Goal: Information Seeking & Learning: Find specific fact

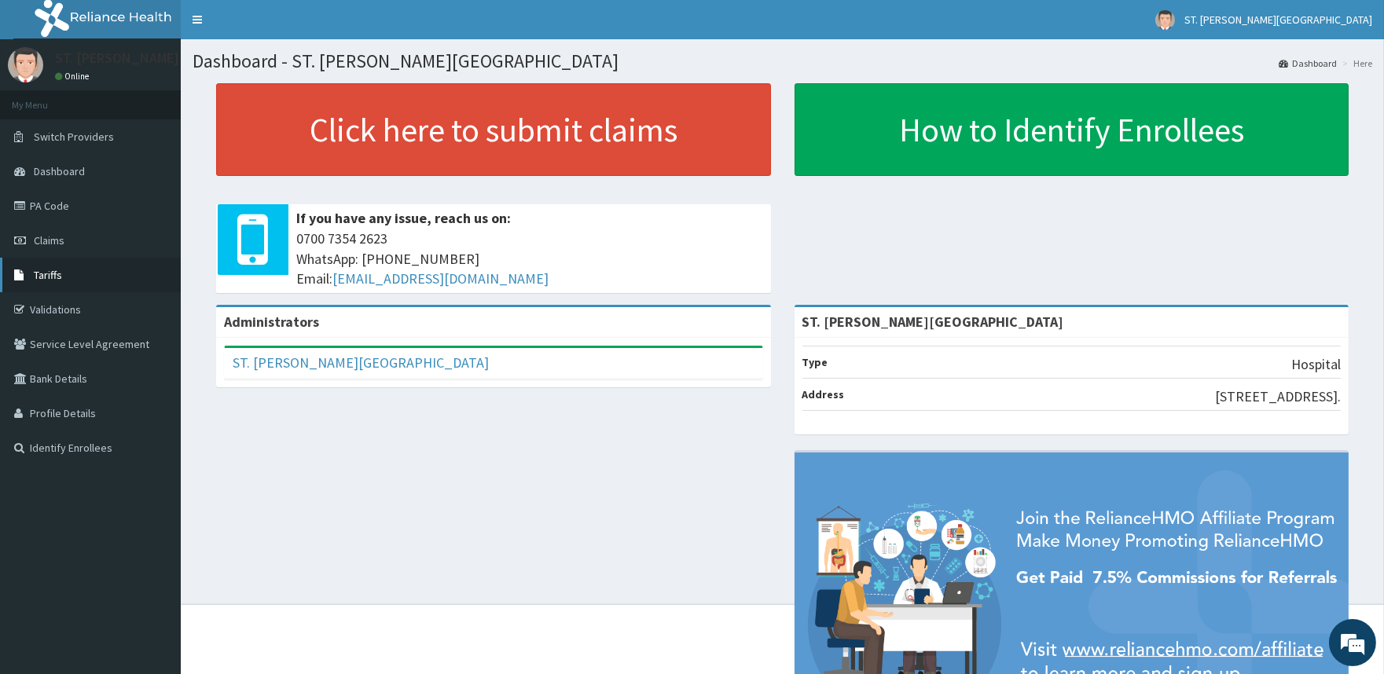
click at [49, 278] on span "Tariffs" at bounding box center [48, 275] width 28 height 14
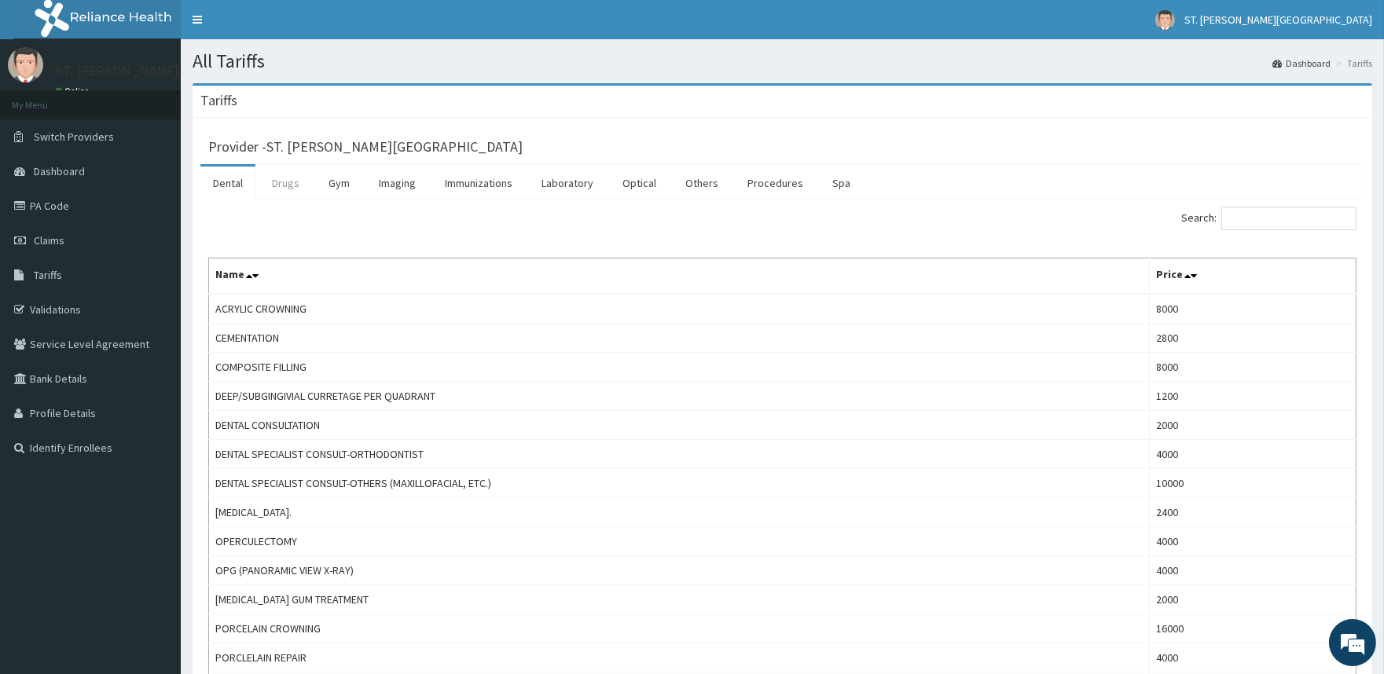
click at [293, 186] on link "Drugs" at bounding box center [285, 183] width 53 height 33
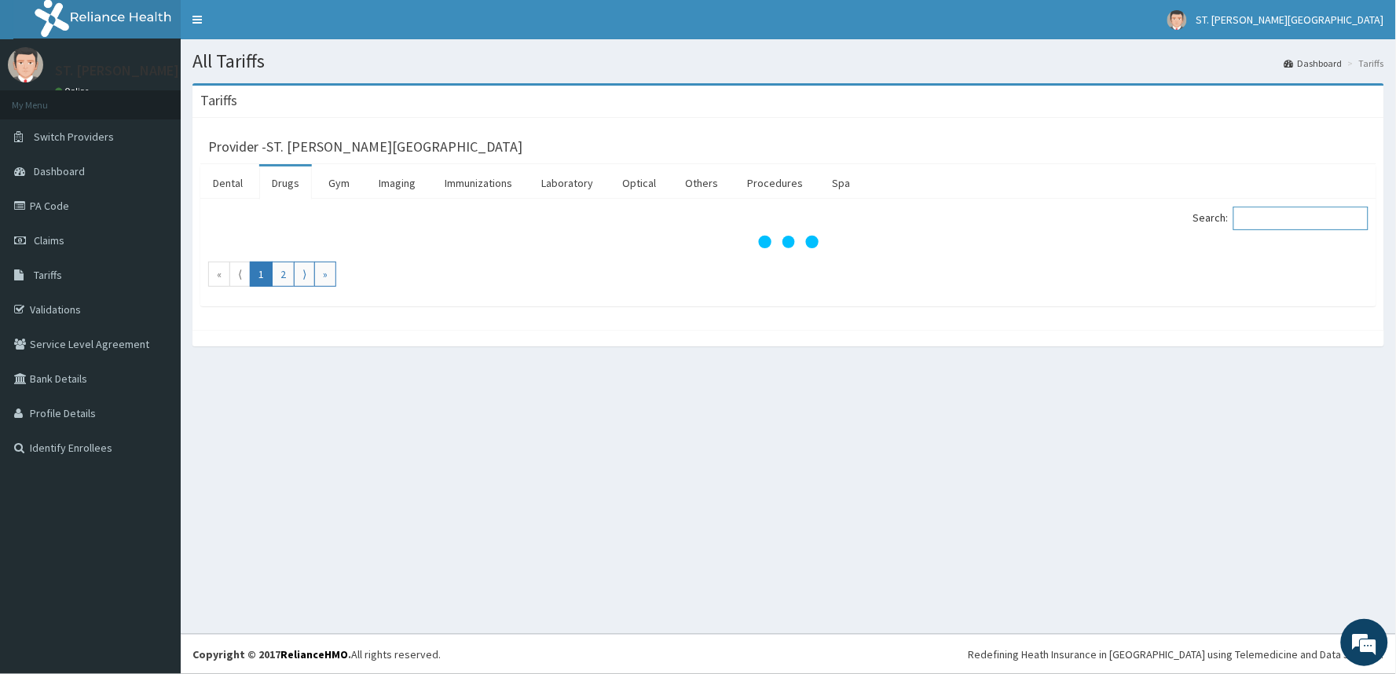
click at [1285, 226] on input "Search:" at bounding box center [1301, 219] width 135 height 24
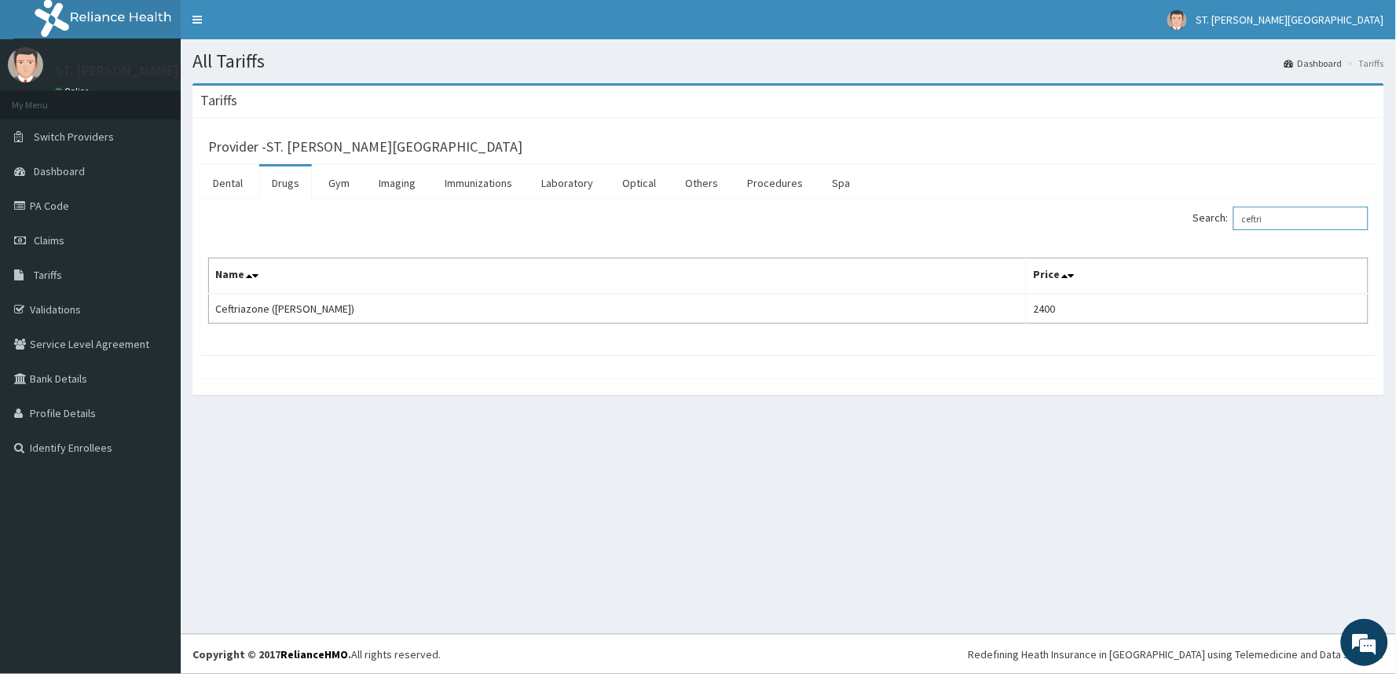
drag, startPoint x: 1305, startPoint y: 218, endPoint x: 1143, endPoint y: 224, distance: 162.0
click at [1143, 224] on div "Search: ceftri" at bounding box center [1085, 221] width 569 height 28
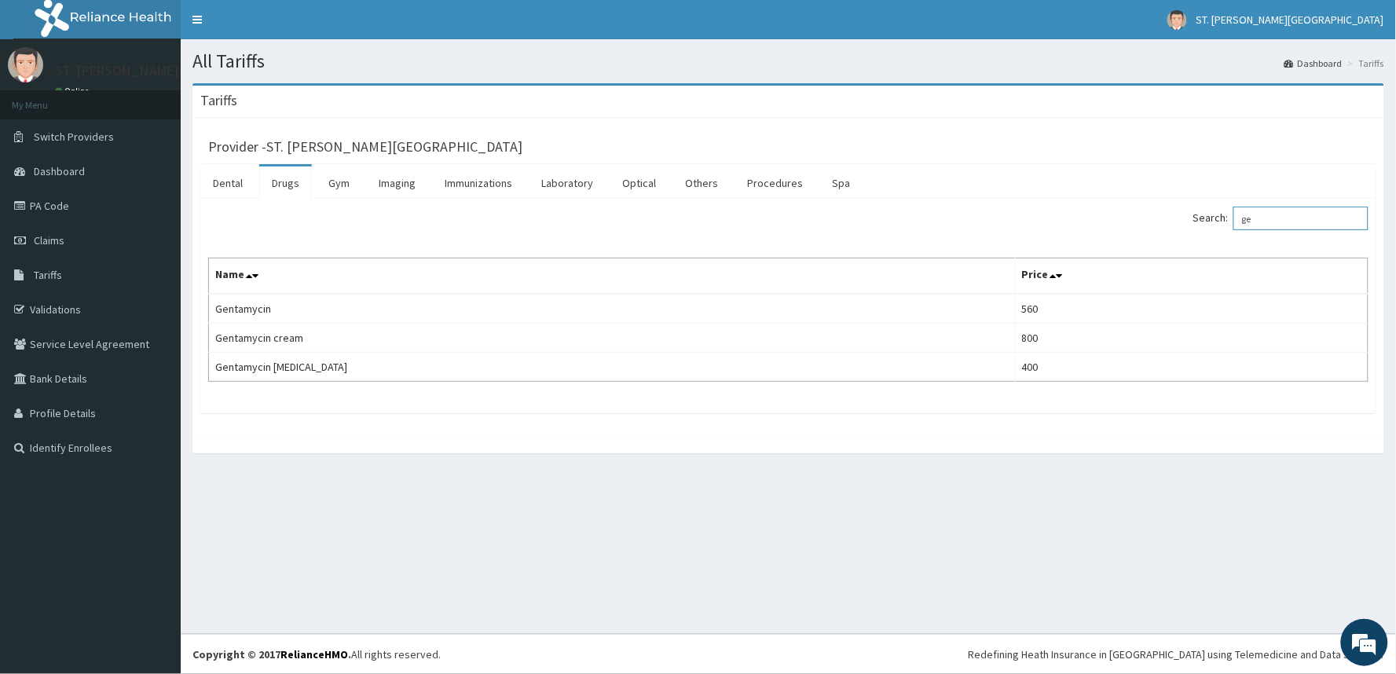
type input "g"
type input "s"
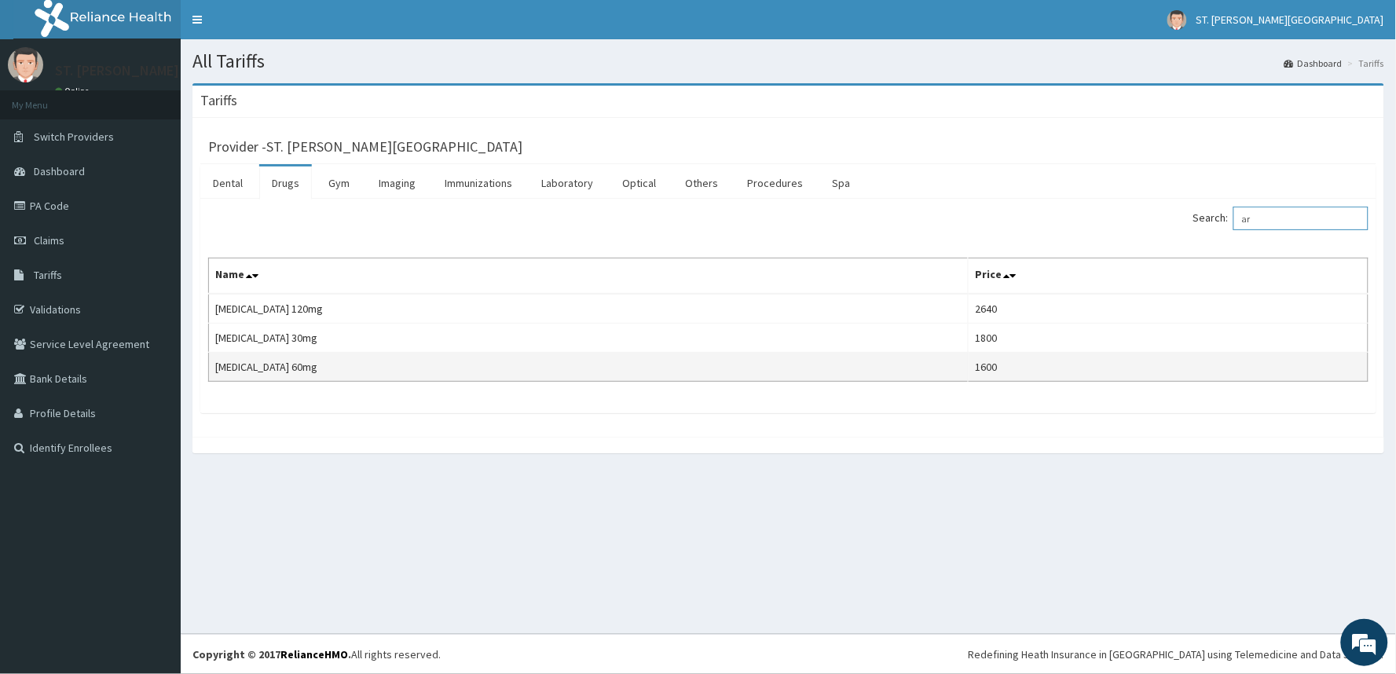
type input "a"
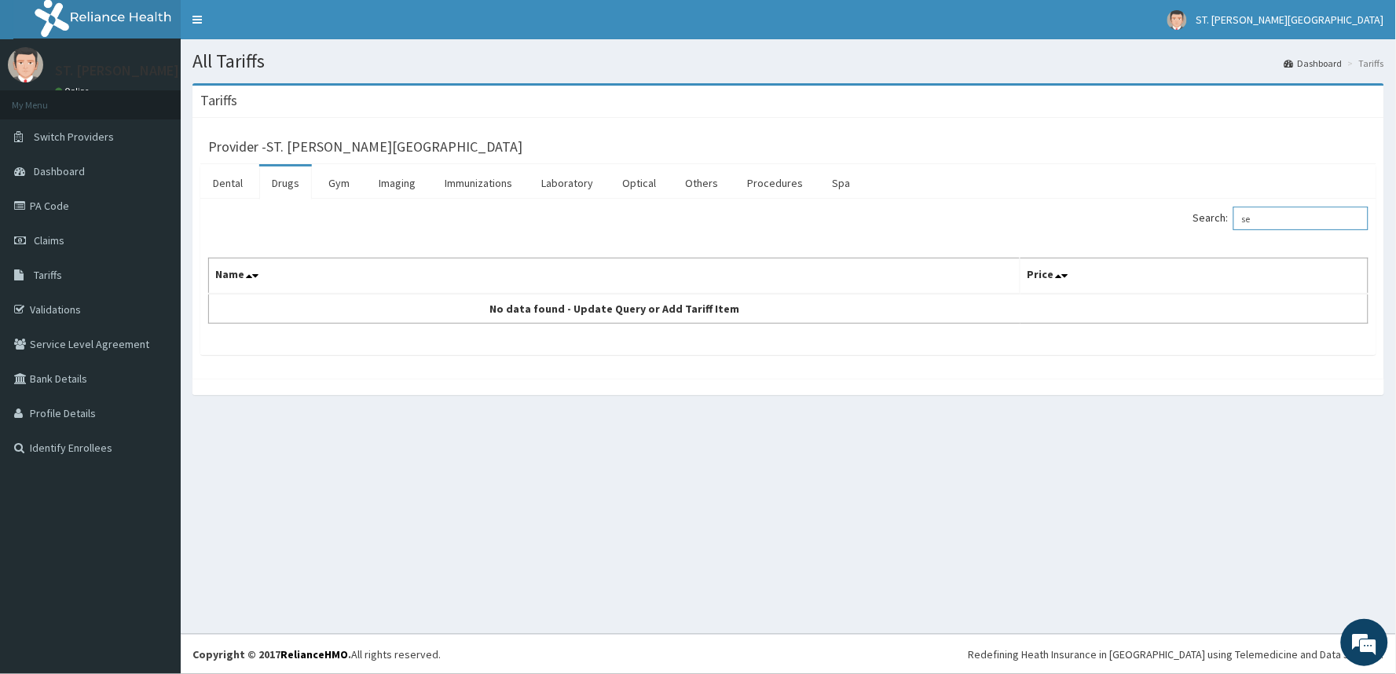
type input "s"
type input "g"
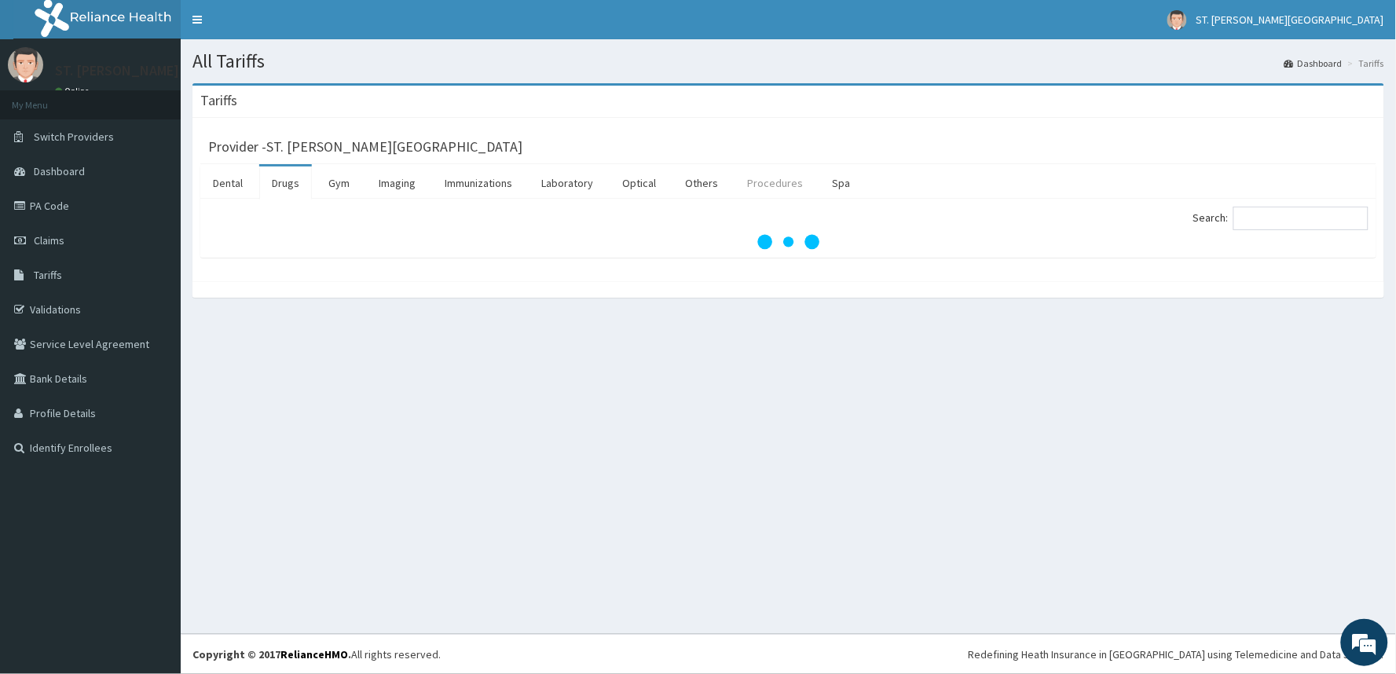
click at [771, 181] on link "Procedures" at bounding box center [775, 183] width 81 height 33
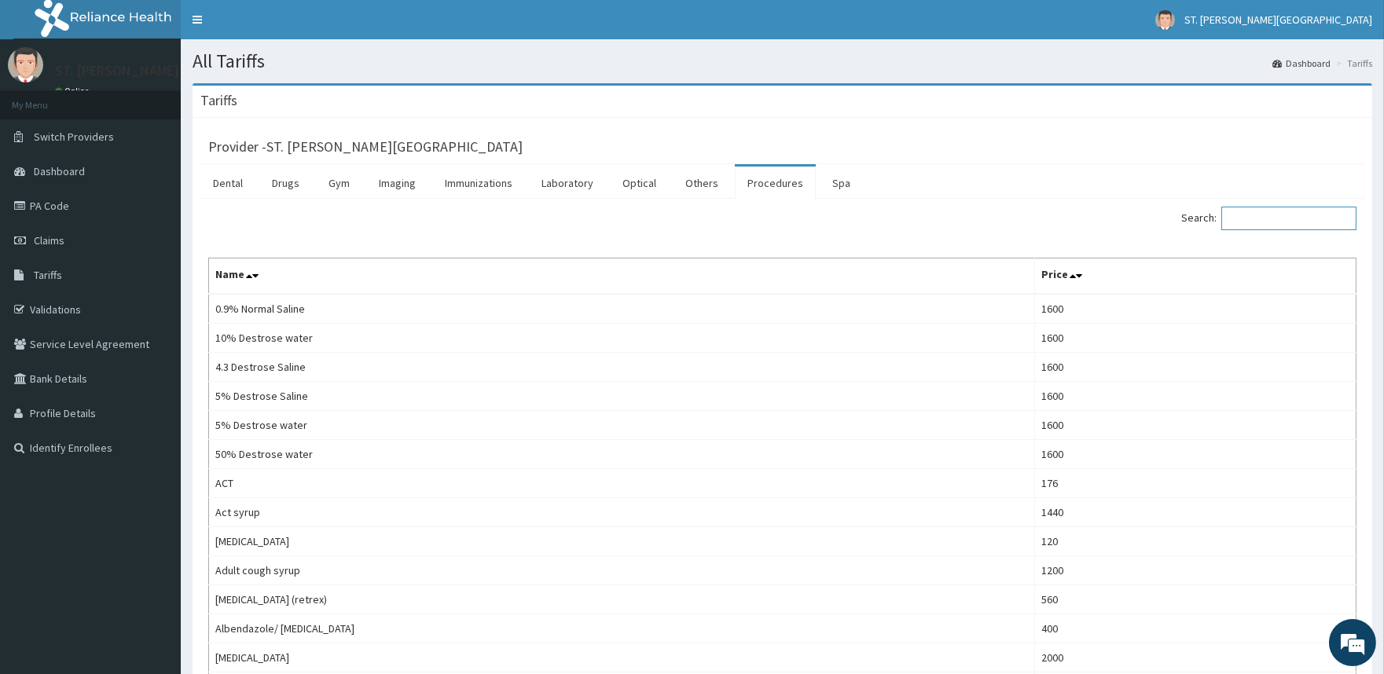
click at [1320, 221] on input "Search:" at bounding box center [1288, 219] width 135 height 24
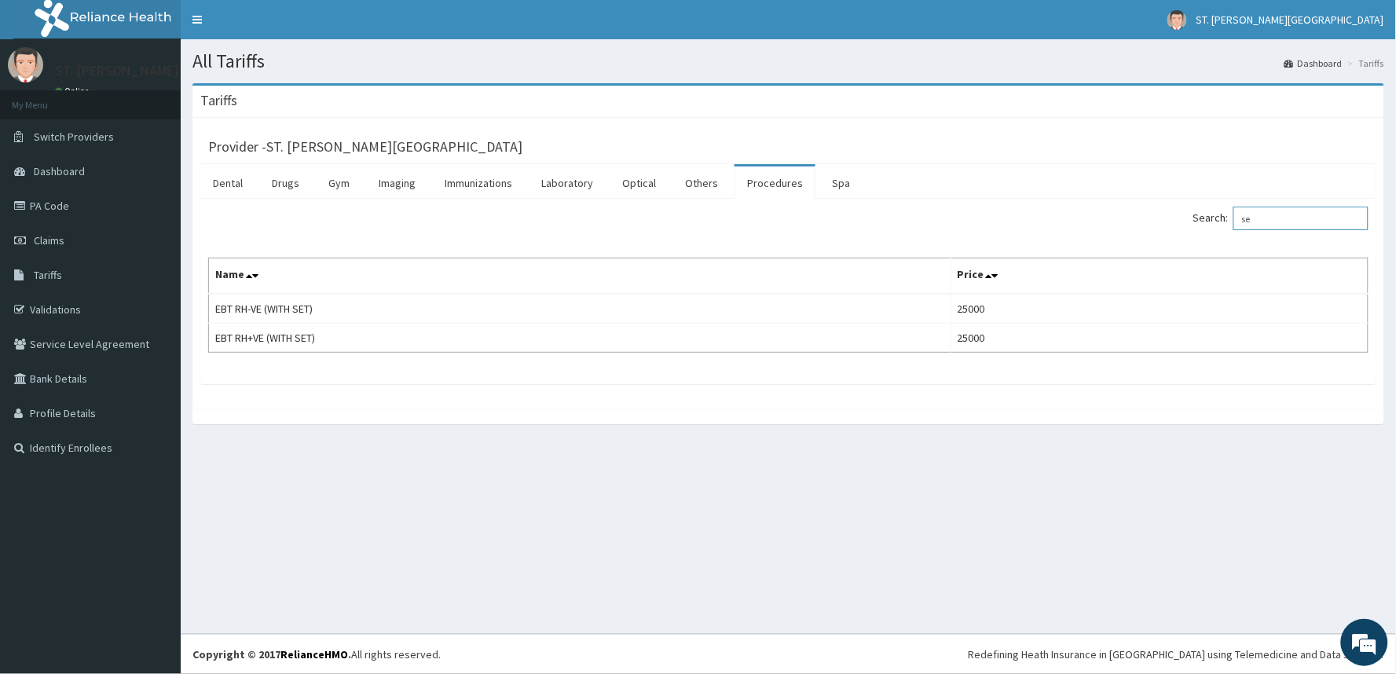
type input "s"
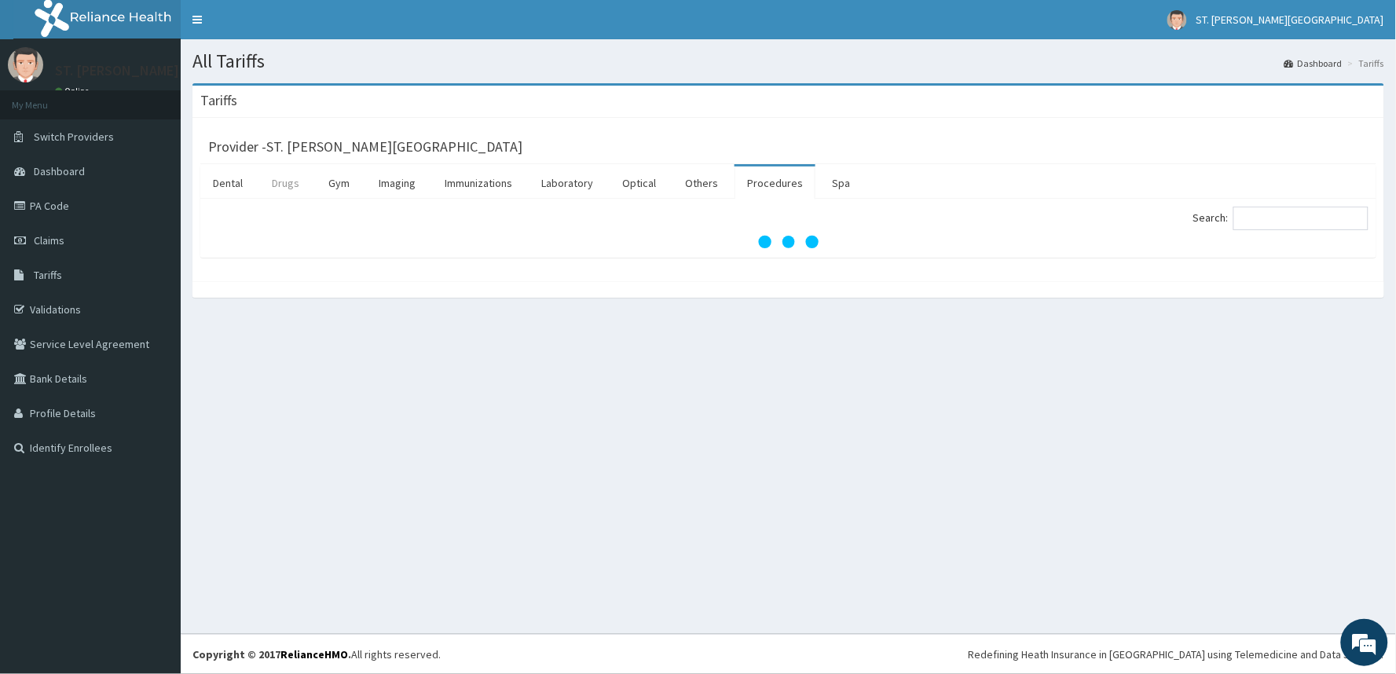
click at [277, 189] on link "Drugs" at bounding box center [285, 183] width 53 height 33
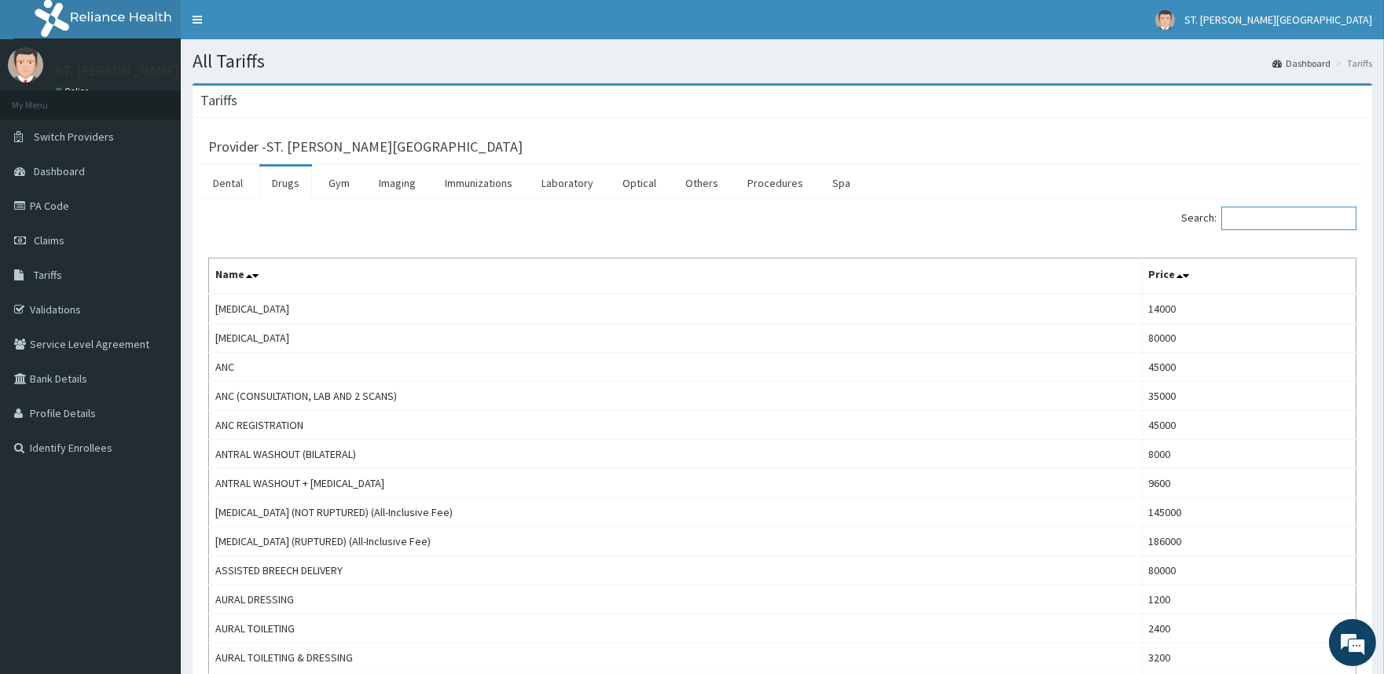
click at [1296, 213] on input "Search:" at bounding box center [1288, 219] width 135 height 24
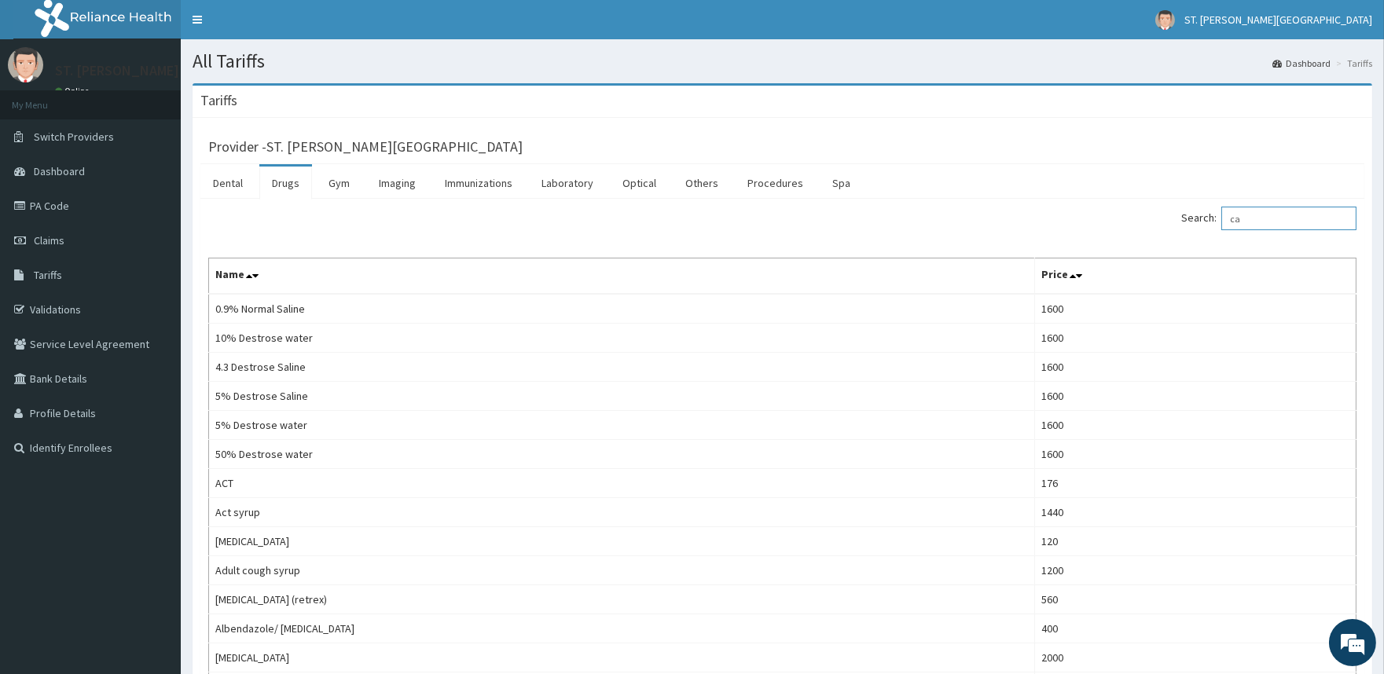
type input "c"
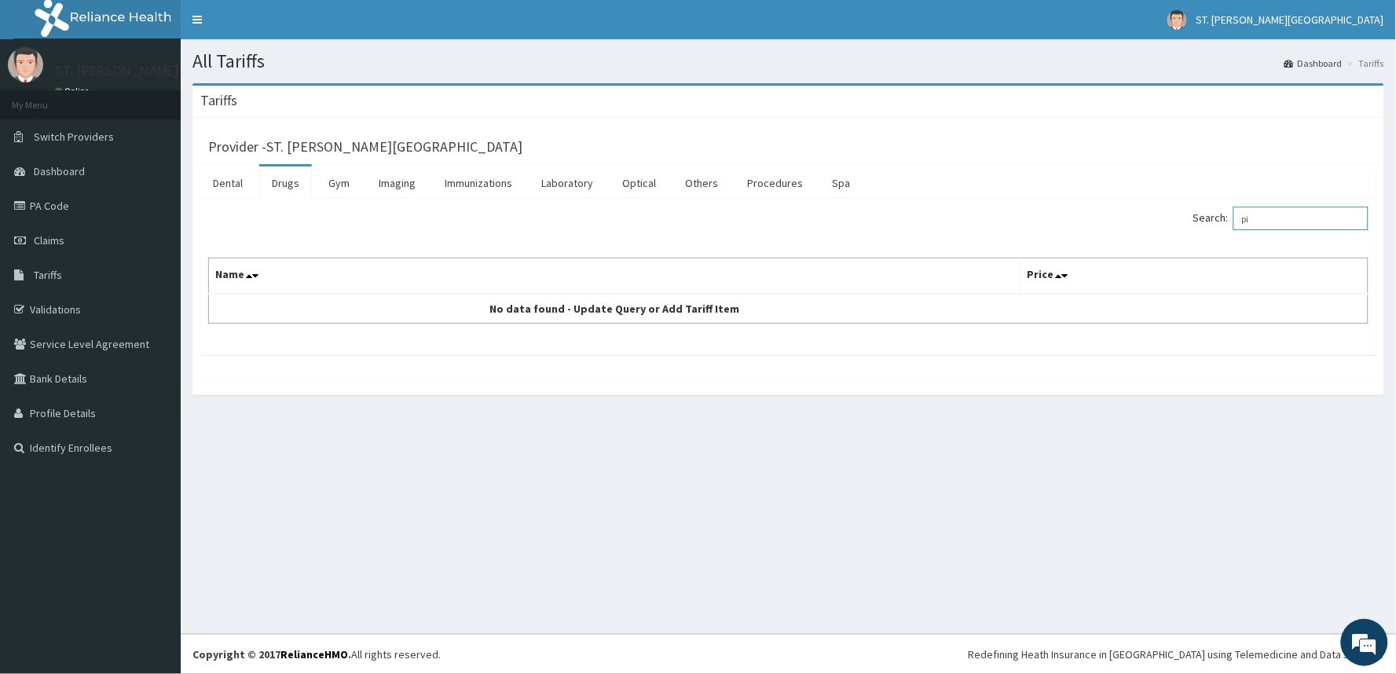
type input "p"
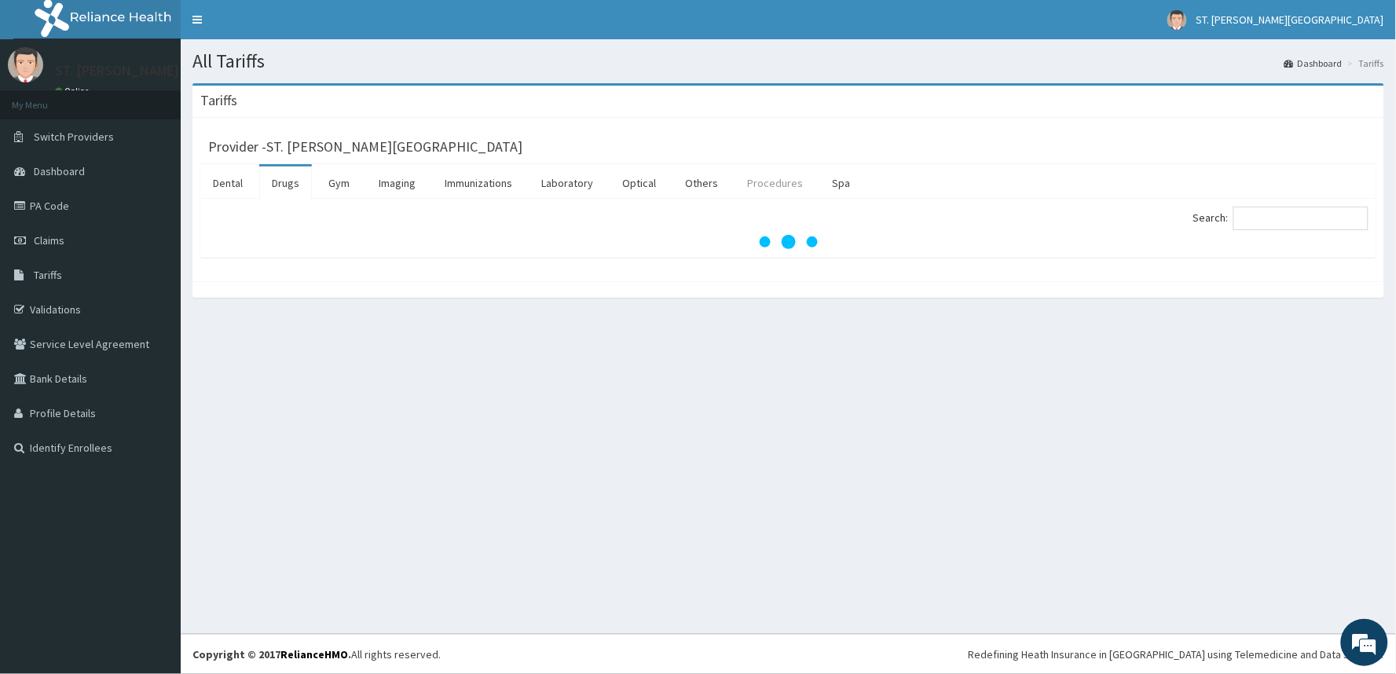
click at [768, 185] on link "Procedures" at bounding box center [775, 183] width 81 height 33
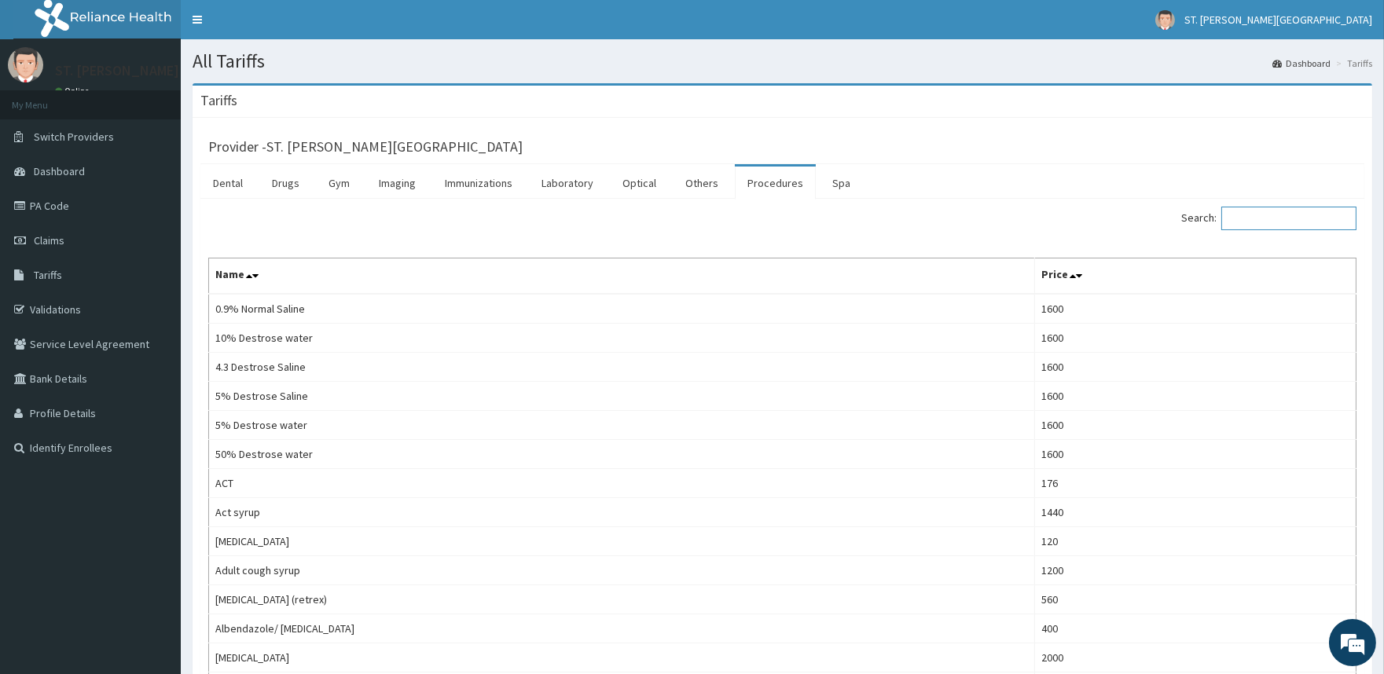
click at [1269, 215] on input "Search:" at bounding box center [1288, 219] width 135 height 24
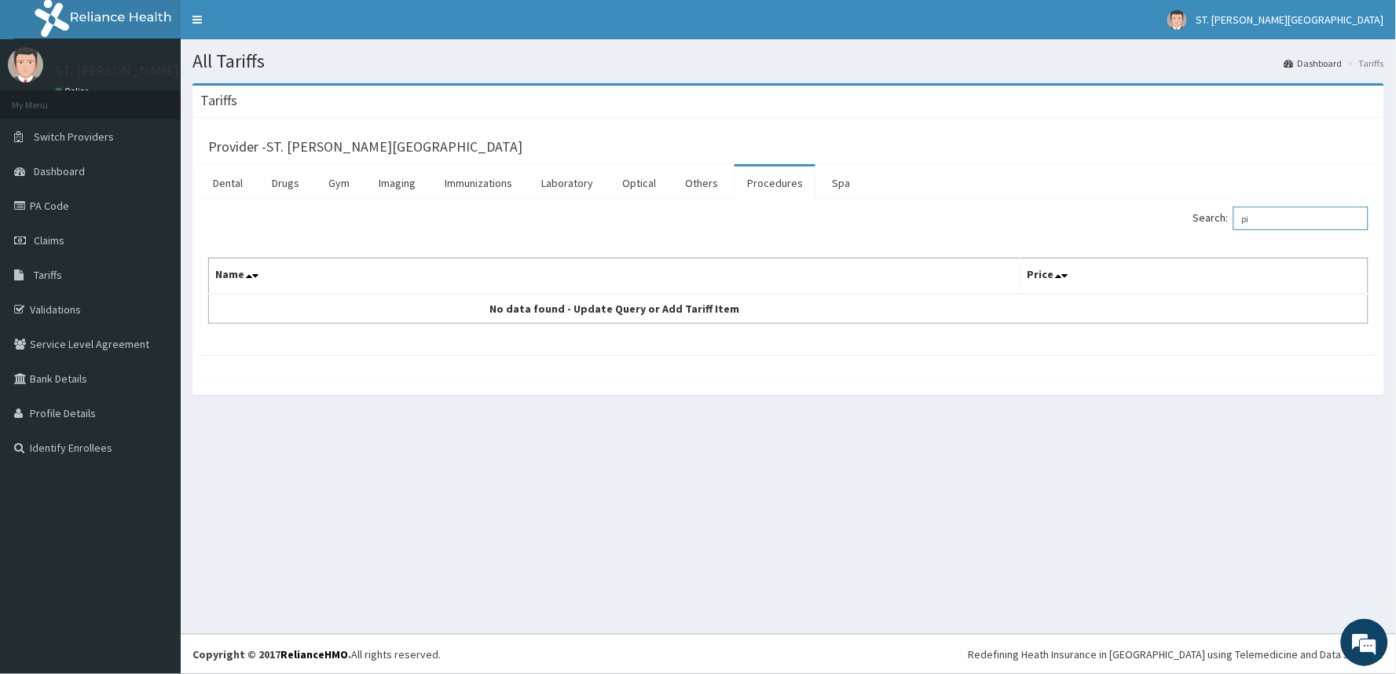
type input "p"
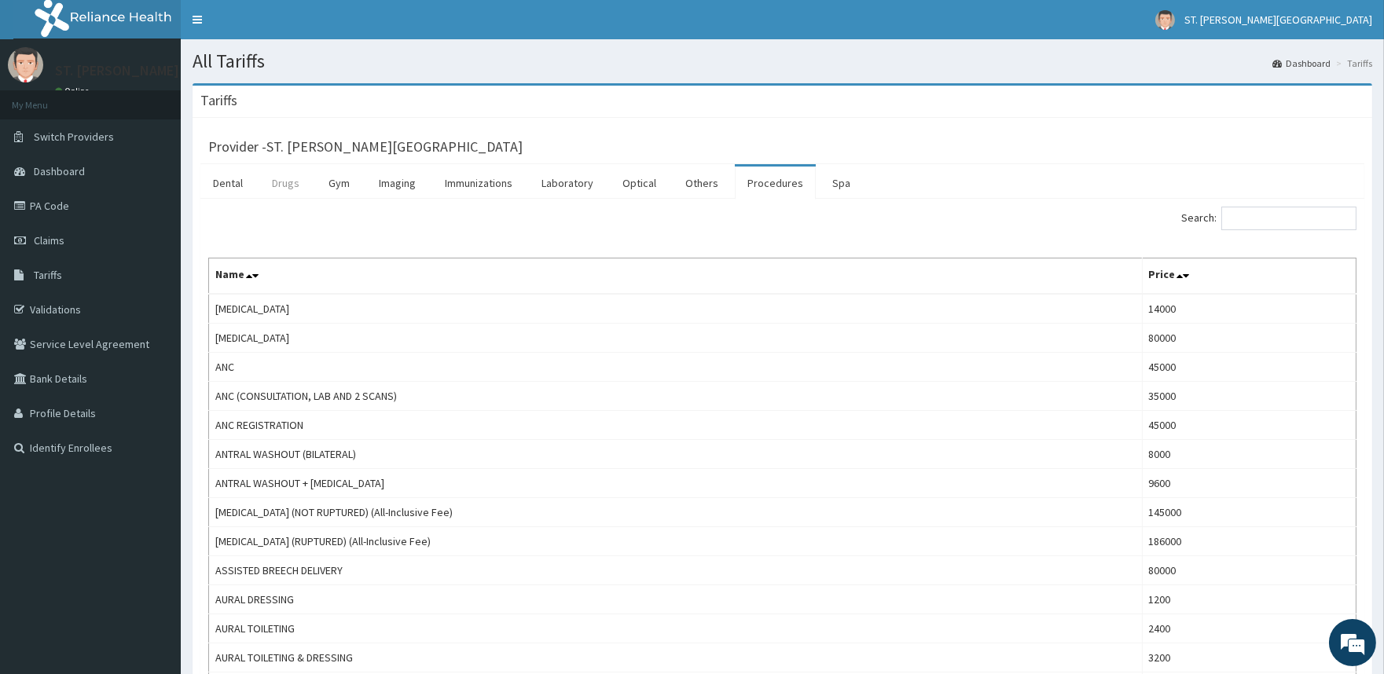
click at [284, 190] on link "Drugs" at bounding box center [285, 183] width 53 height 33
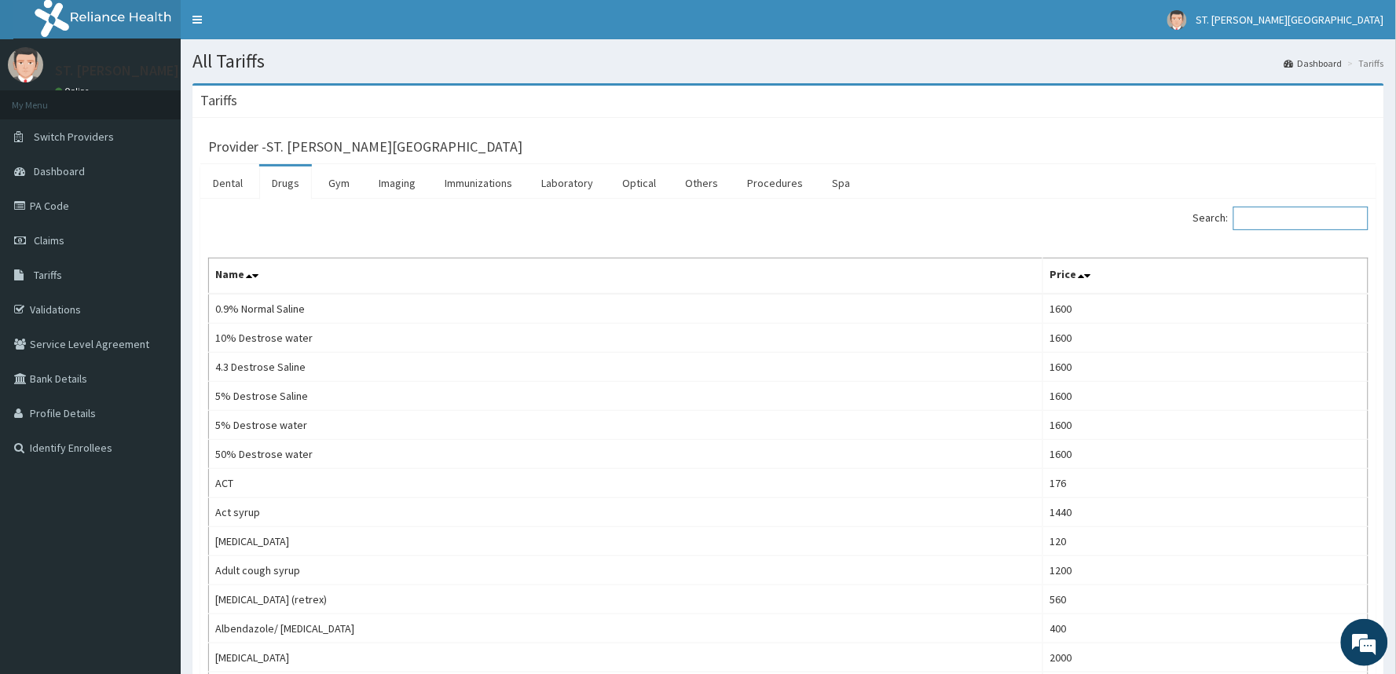
click at [1294, 222] on input "Search:" at bounding box center [1301, 219] width 135 height 24
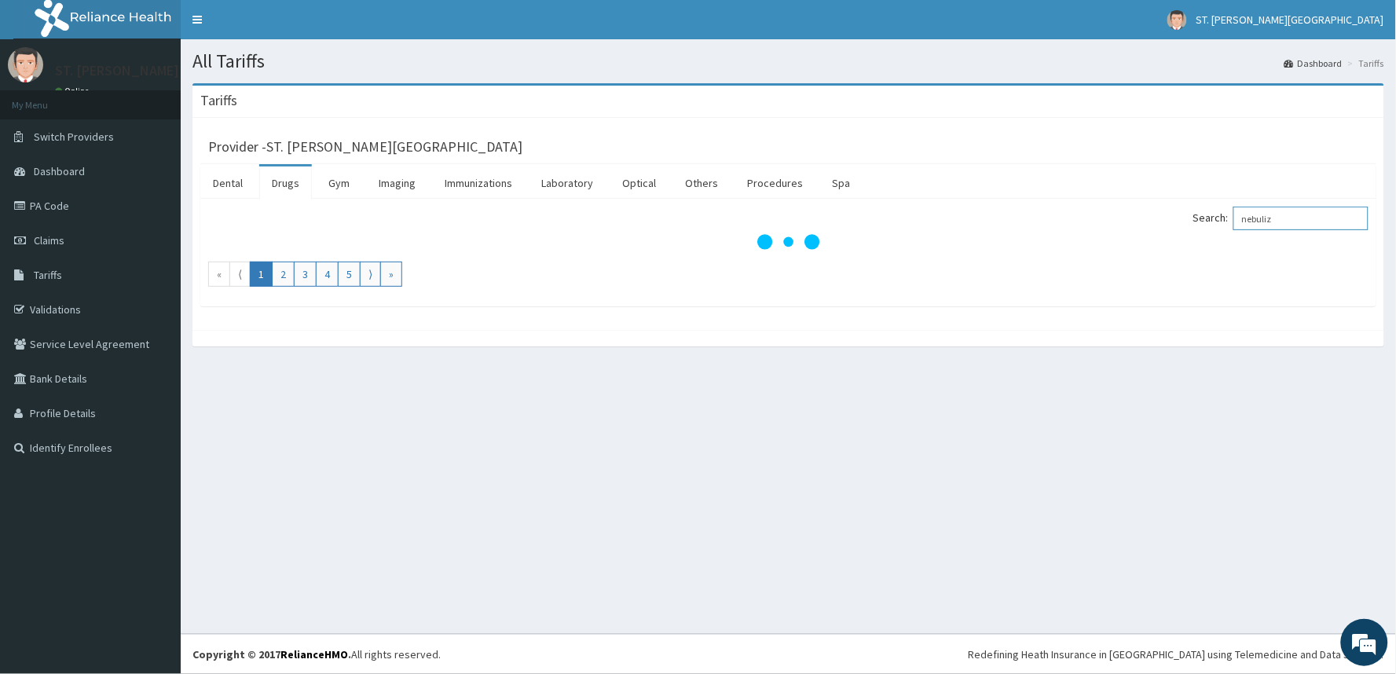
type input "nebuliza"
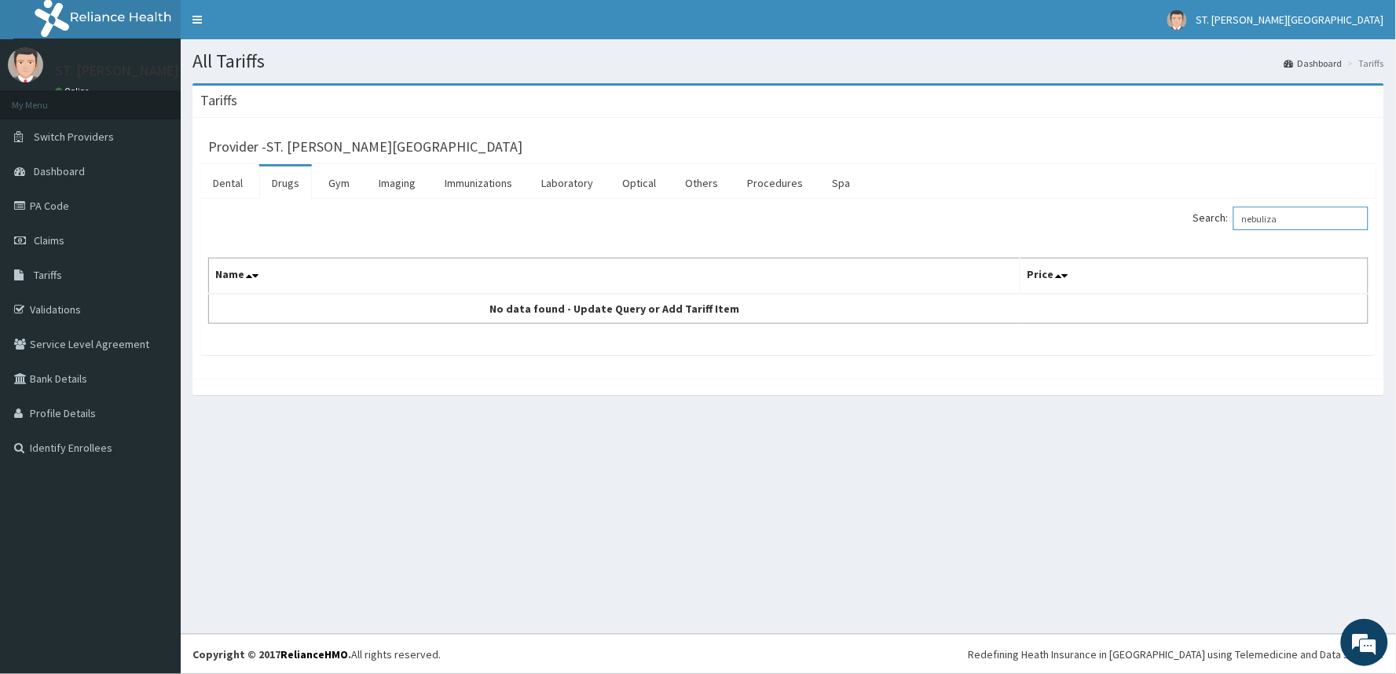
drag, startPoint x: 1292, startPoint y: 222, endPoint x: 1219, endPoint y: 222, distance: 72.3
click at [1219, 222] on label "Search: nebuliza" at bounding box center [1281, 219] width 175 height 24
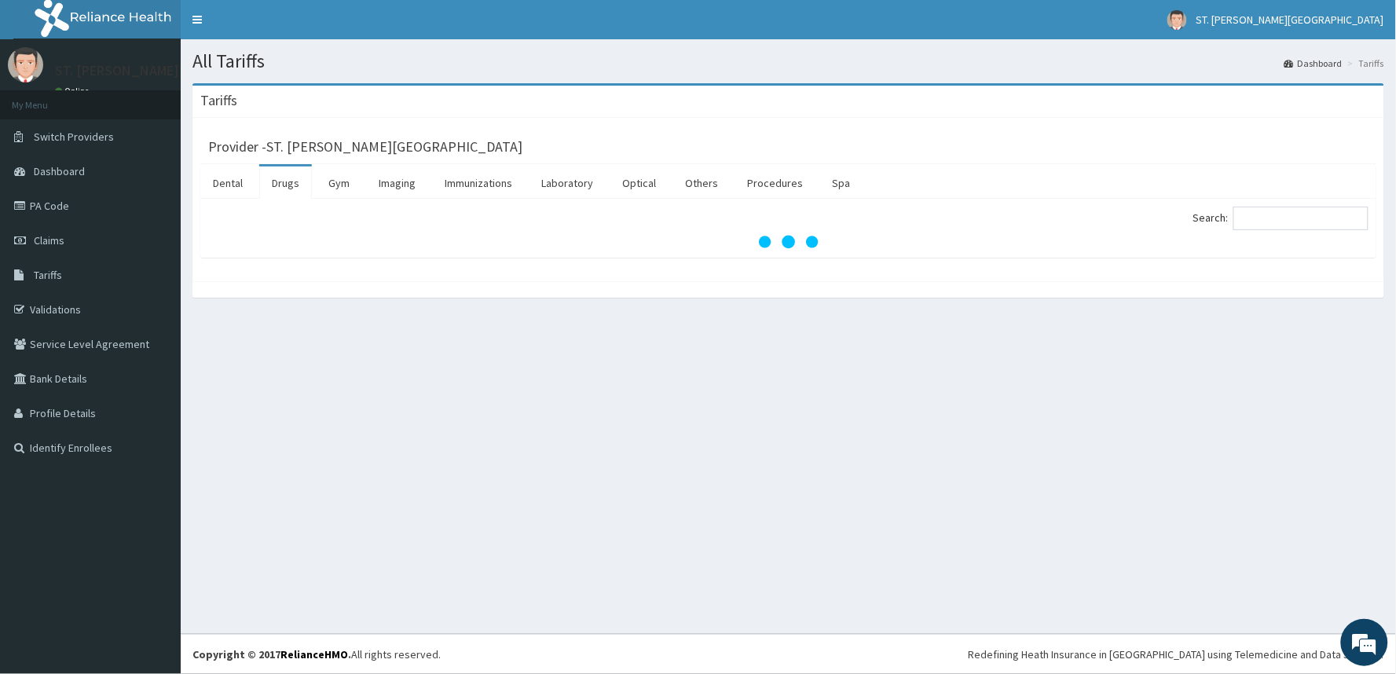
drag, startPoint x: 780, startPoint y: 178, endPoint x: 875, endPoint y: 208, distance: 99.7
click at [779, 178] on link "Procedures" at bounding box center [775, 183] width 81 height 33
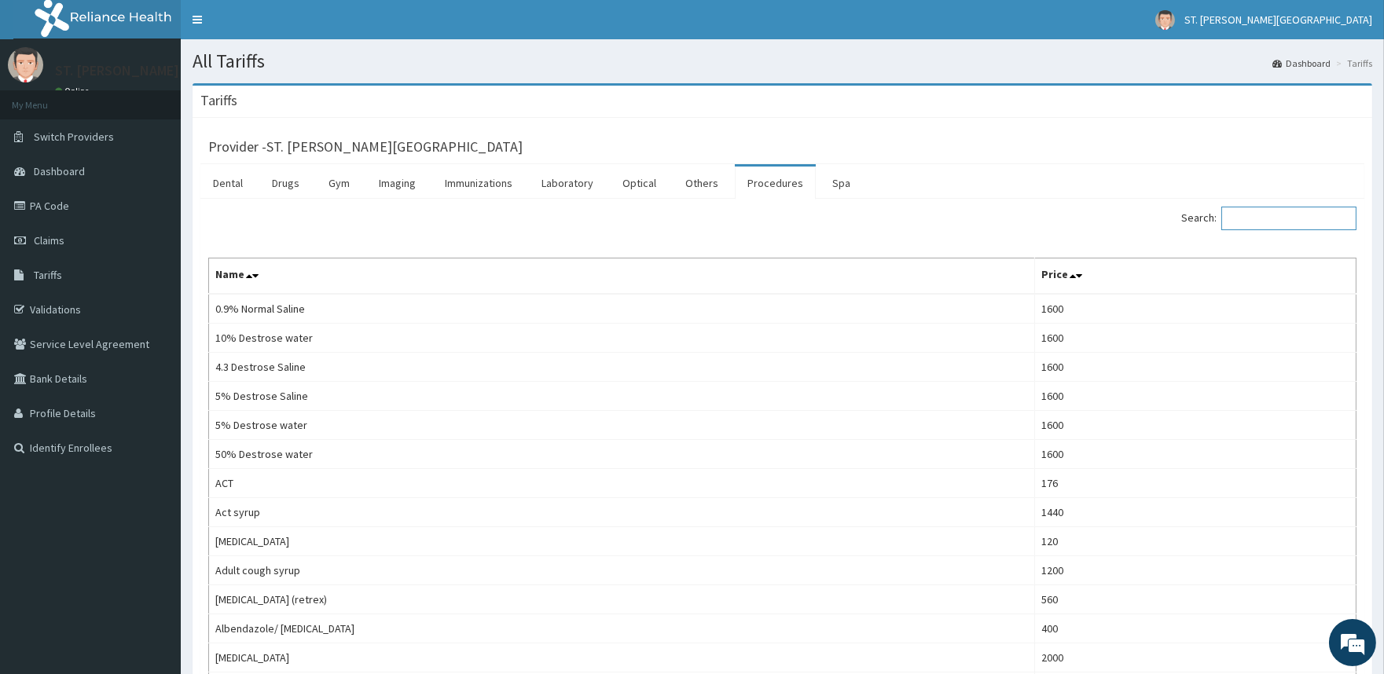
click at [1252, 215] on input "Search:" at bounding box center [1288, 219] width 135 height 24
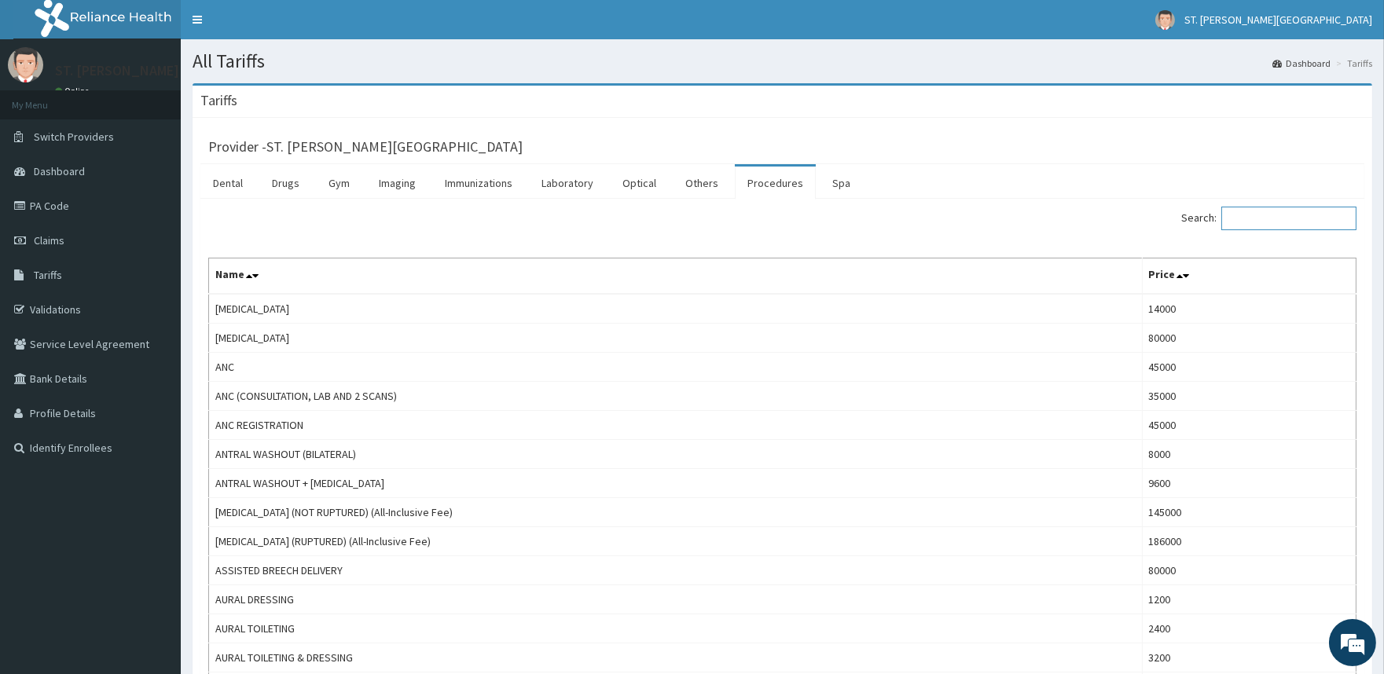
type input "p"
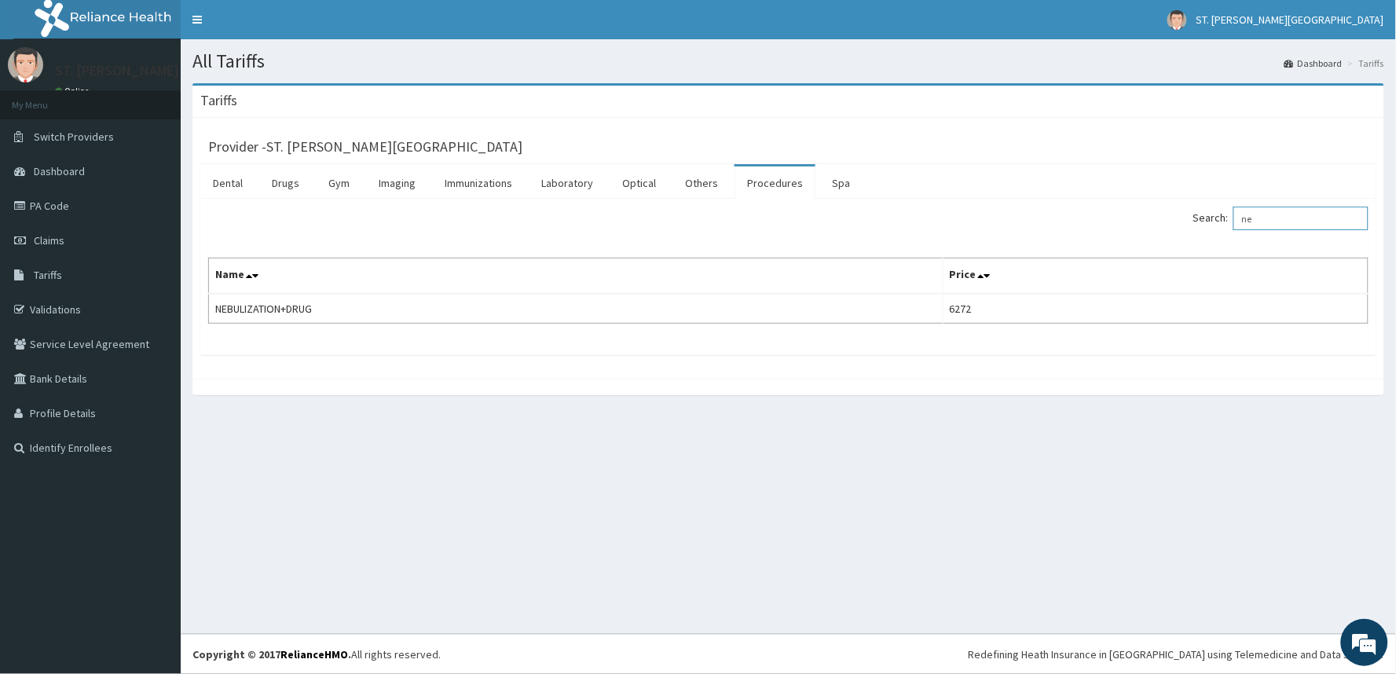
type input "n"
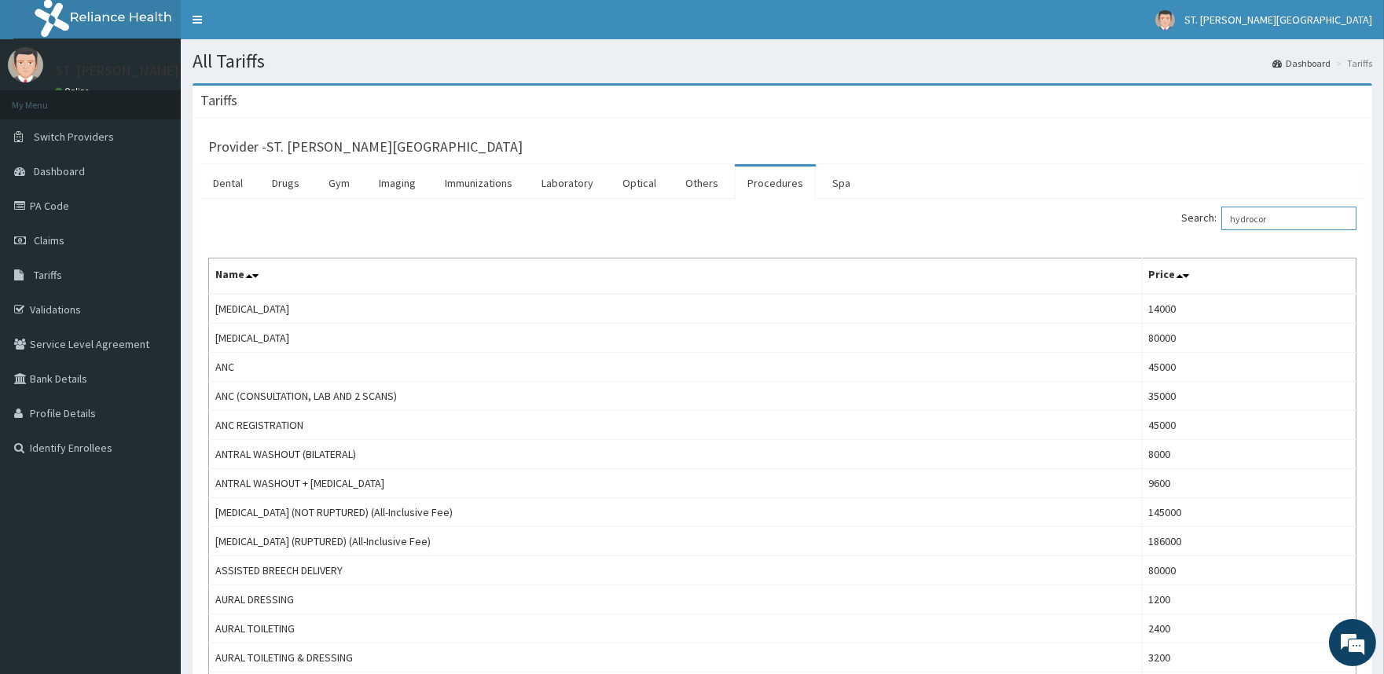
type input "hydrocort"
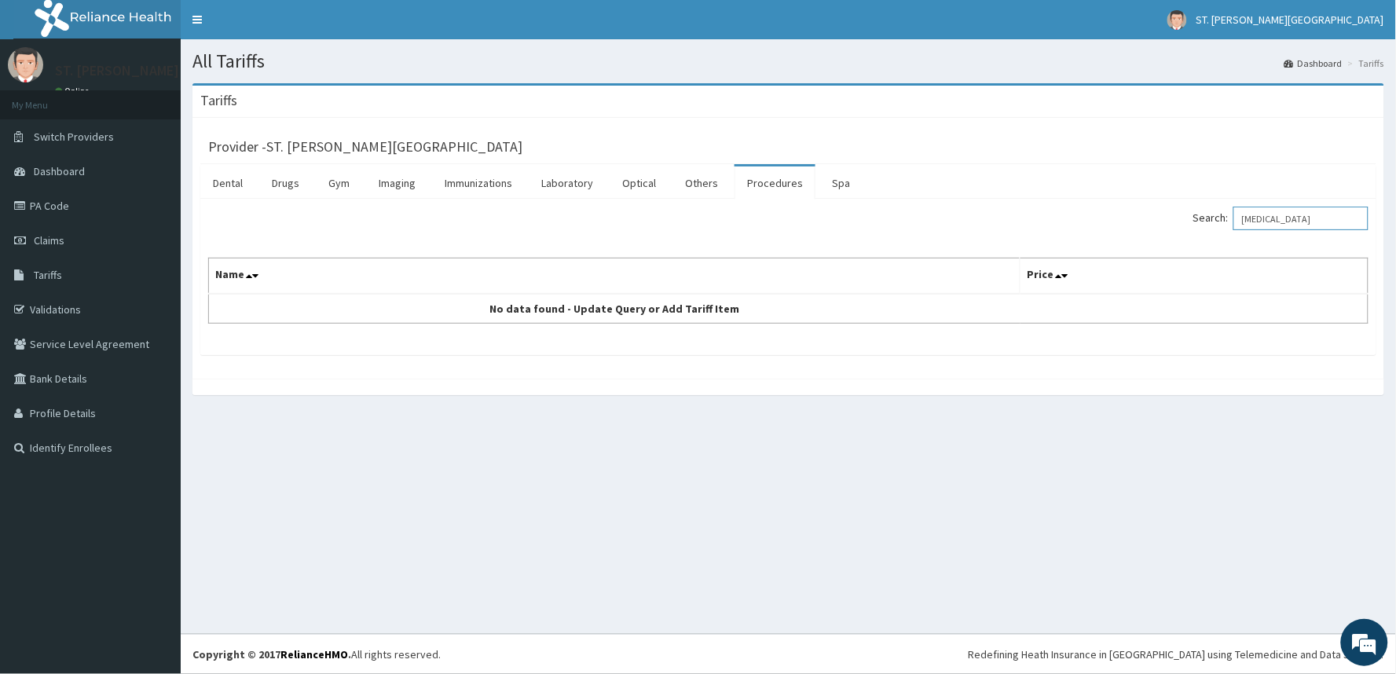
drag, startPoint x: 1303, startPoint y: 217, endPoint x: 1222, endPoint y: 217, distance: 80.9
click at [1222, 217] on label "Search: hydrocort" at bounding box center [1281, 219] width 175 height 24
drag, startPoint x: 1293, startPoint y: 211, endPoint x: 1323, endPoint y: 225, distance: 33.7
click at [1323, 225] on input "hydrocort" at bounding box center [1301, 219] width 135 height 24
click at [1307, 218] on input "hydrocort" at bounding box center [1301, 219] width 135 height 24
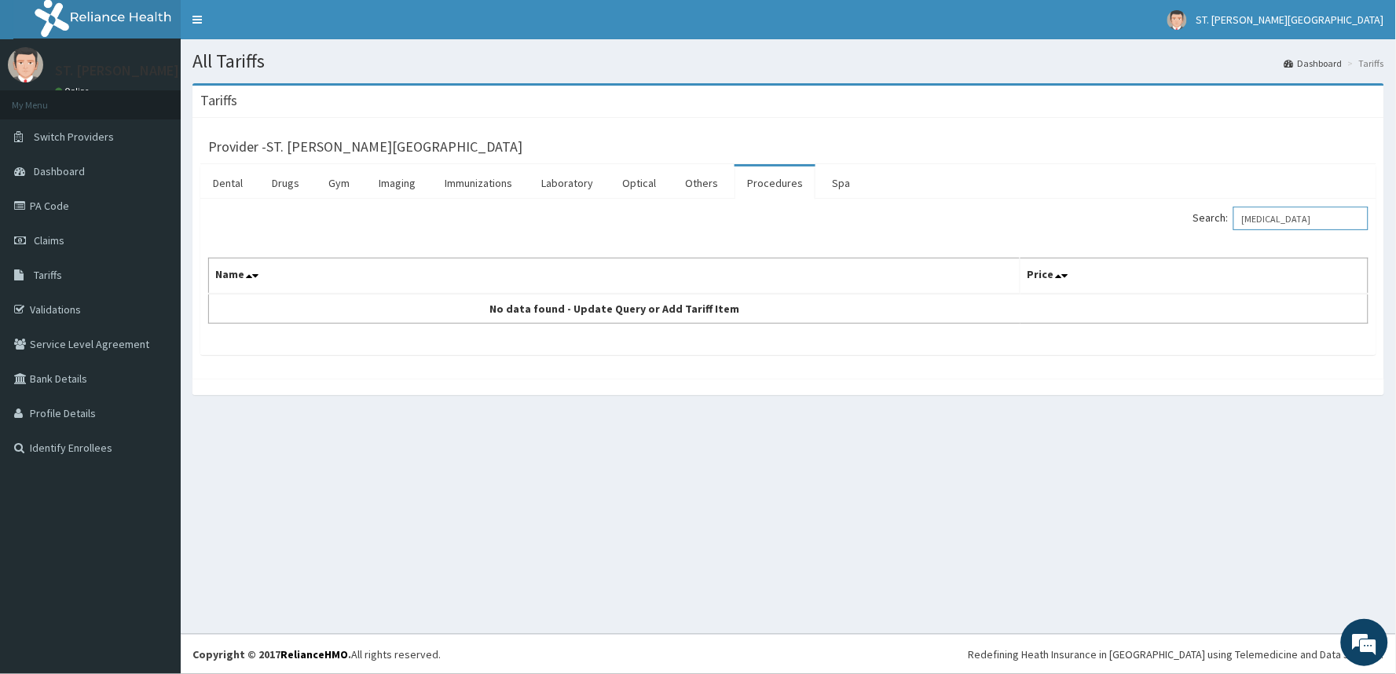
drag, startPoint x: 1307, startPoint y: 218, endPoint x: 1226, endPoint y: 220, distance: 81.0
click at [1226, 220] on label "Search: hydrocort" at bounding box center [1281, 219] width 175 height 24
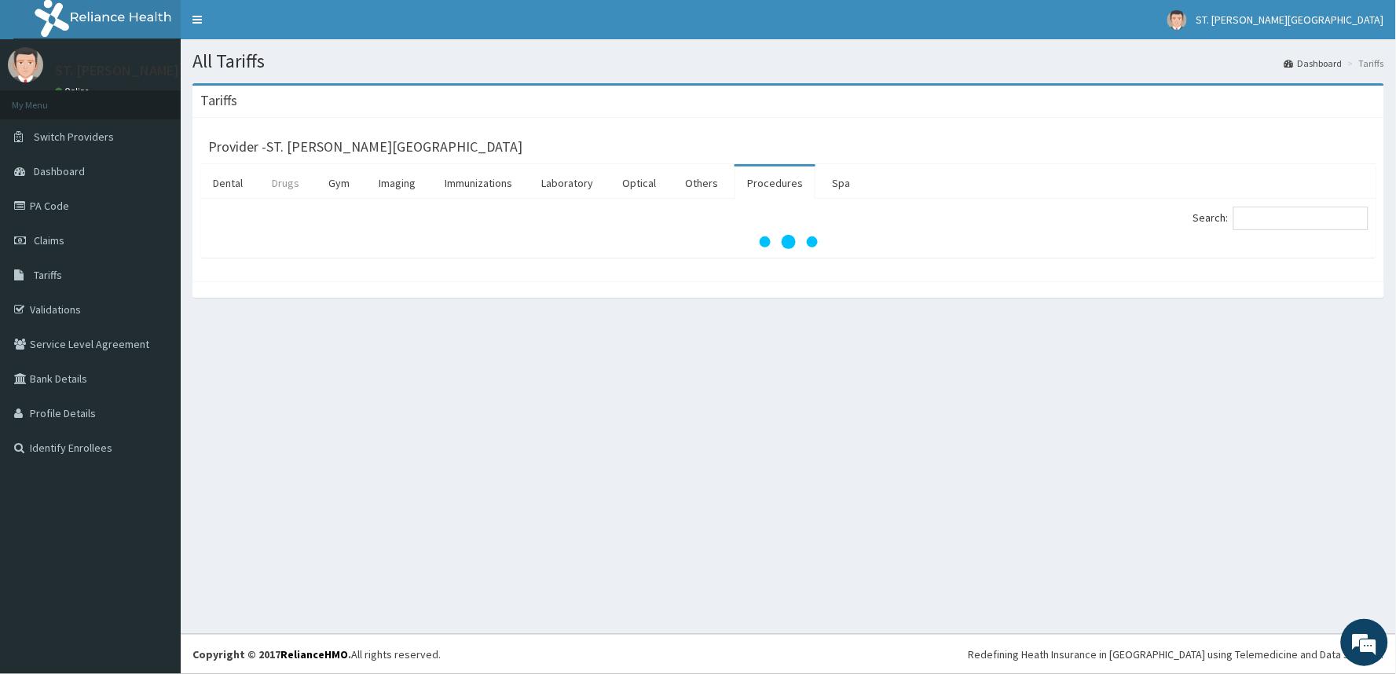
click at [295, 182] on link "Drugs" at bounding box center [285, 183] width 53 height 33
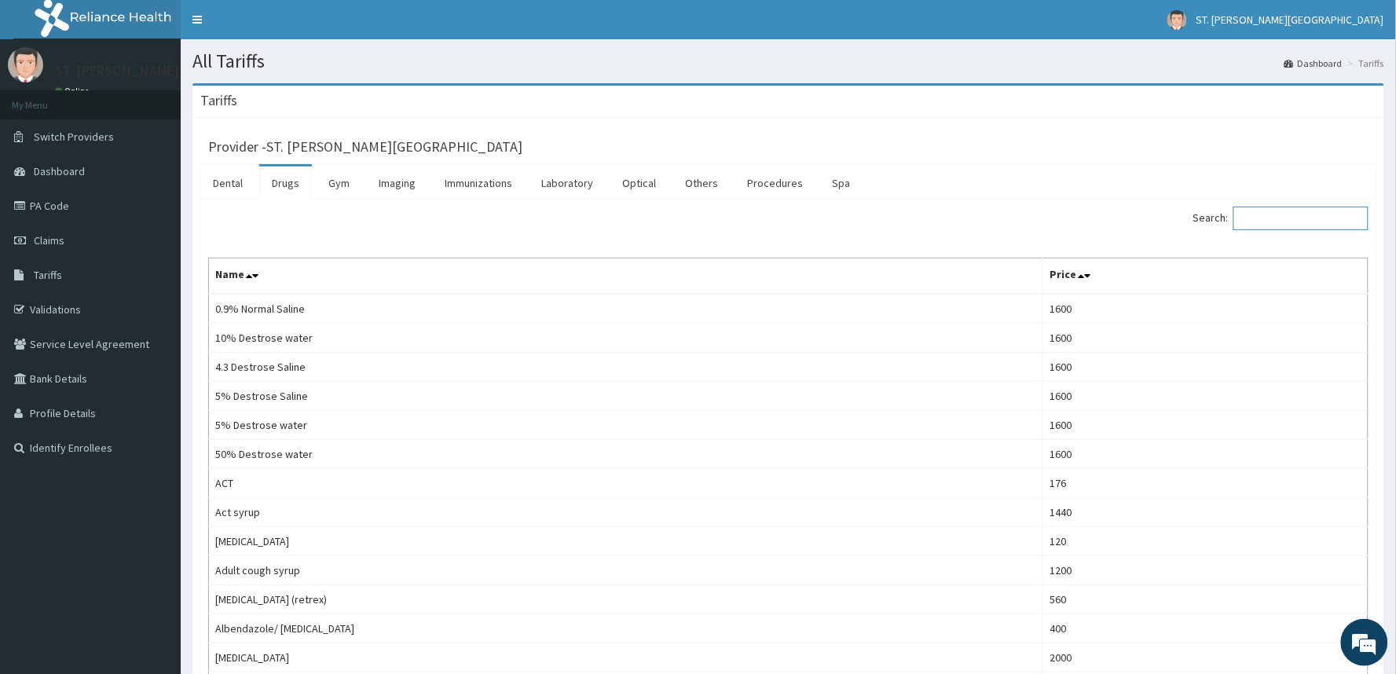
click at [1256, 220] on input "Search:" at bounding box center [1301, 219] width 135 height 24
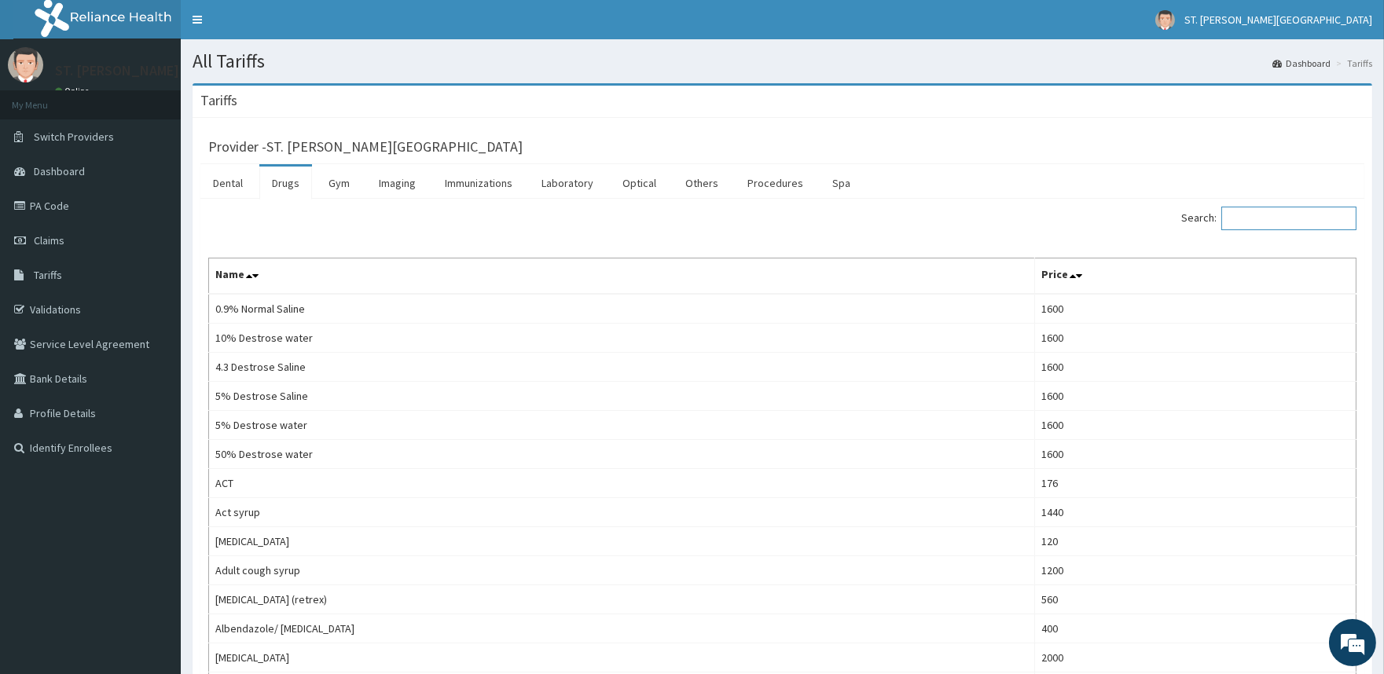
paste input "hydrocort"
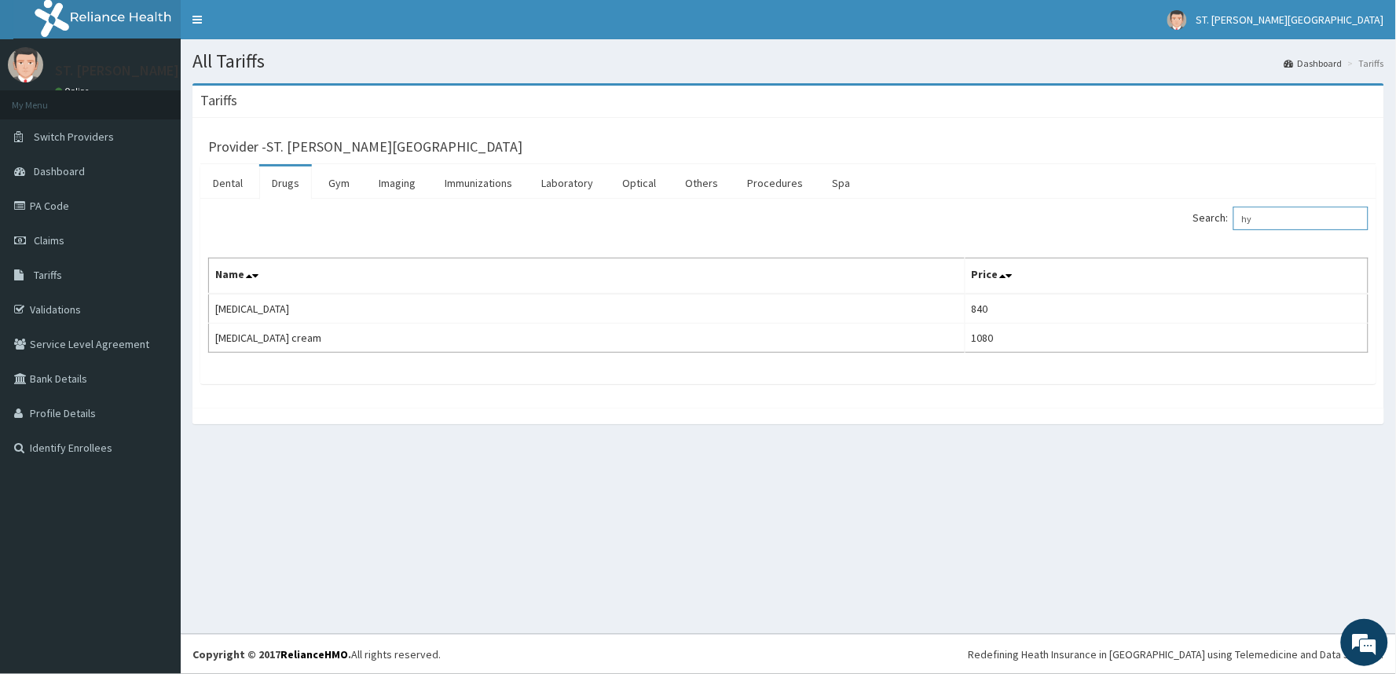
type input "h"
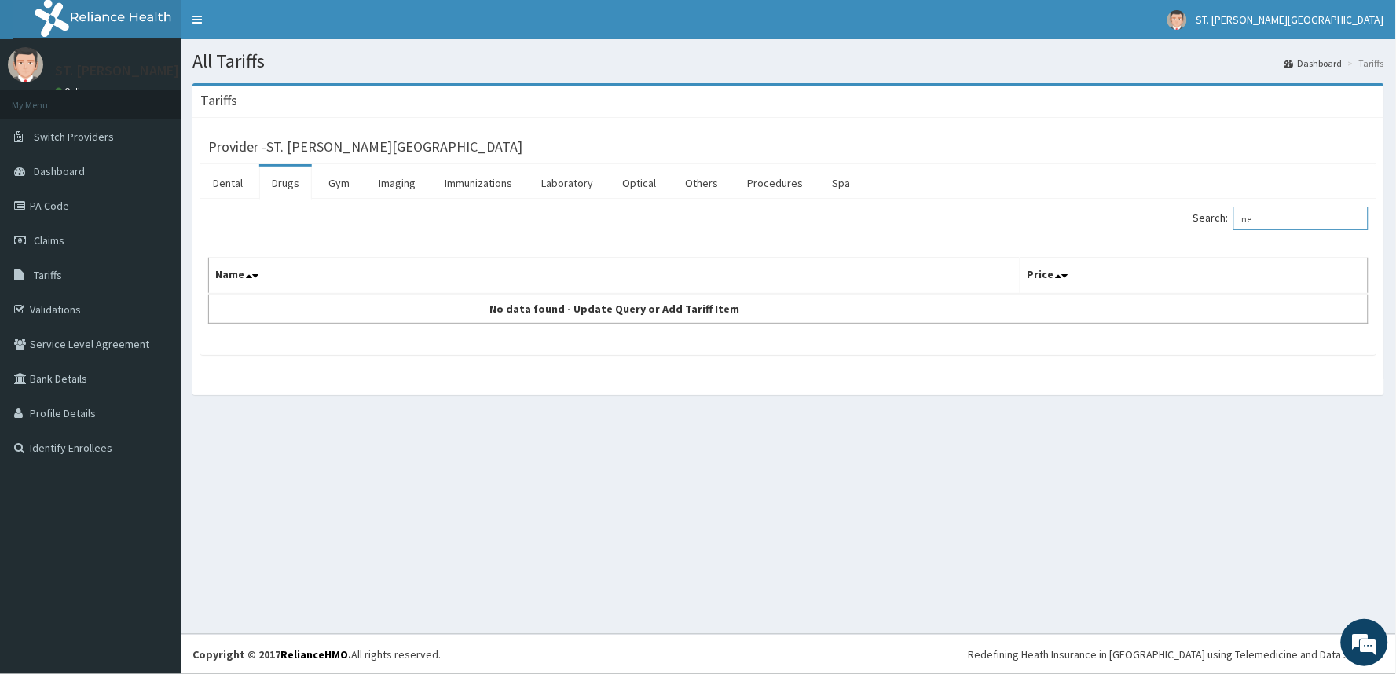
type input "n"
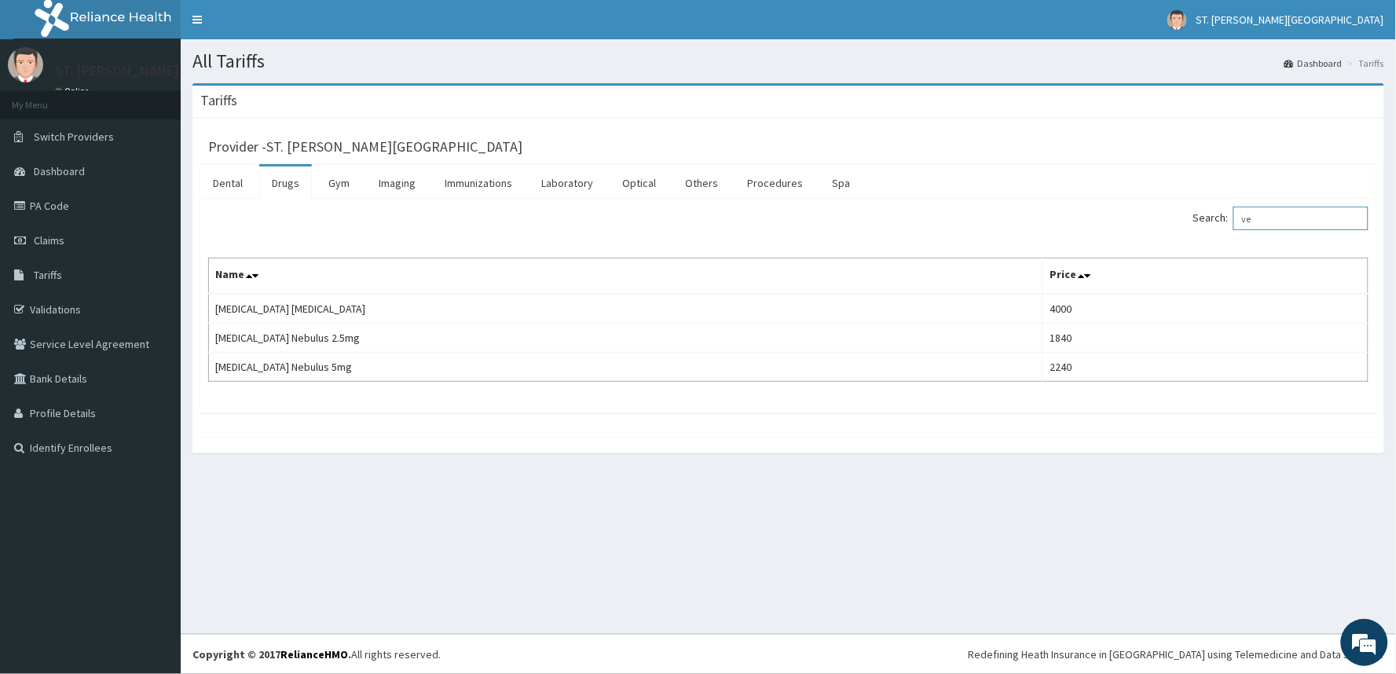
type input "v"
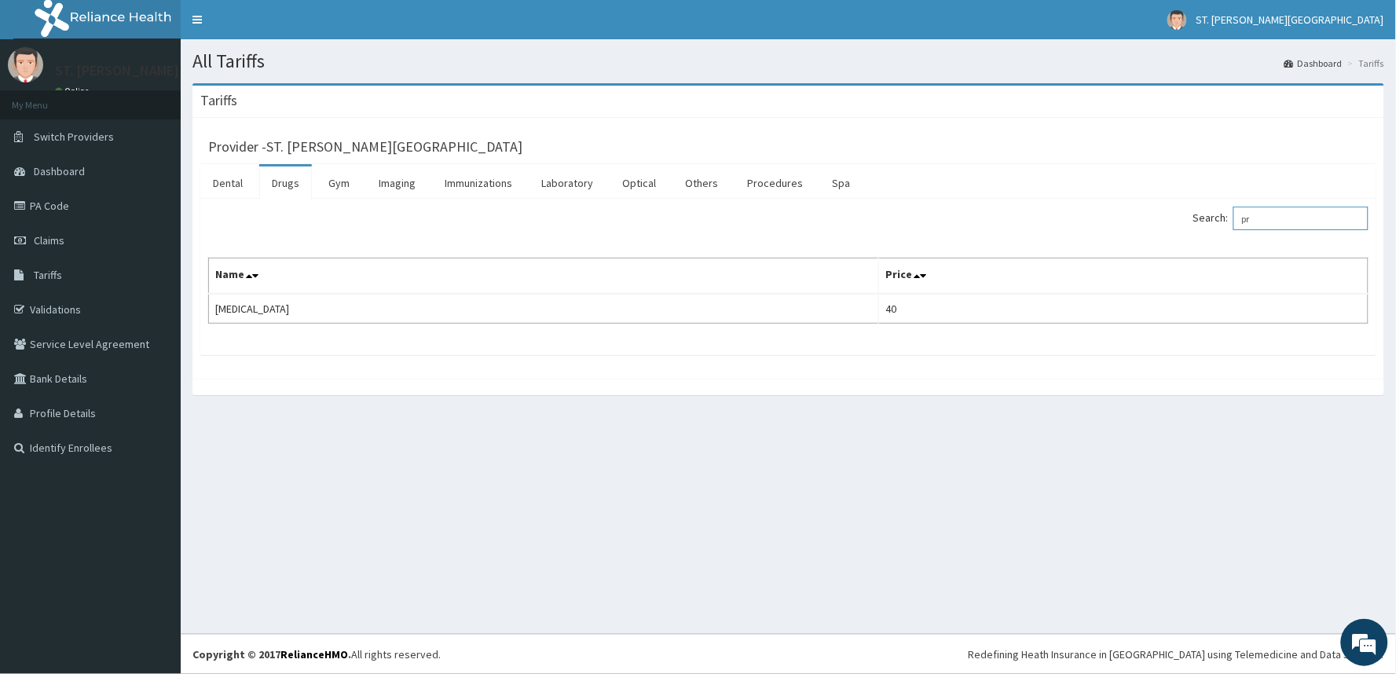
type input "p"
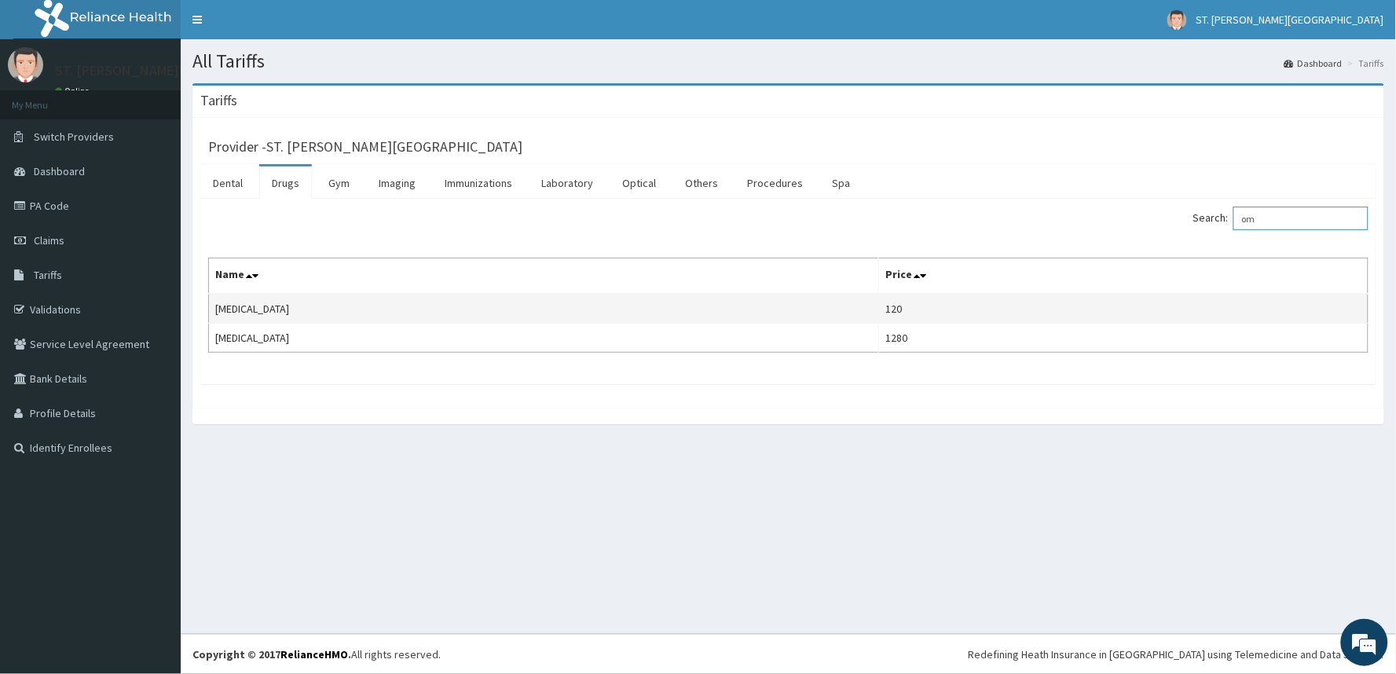
type input "o"
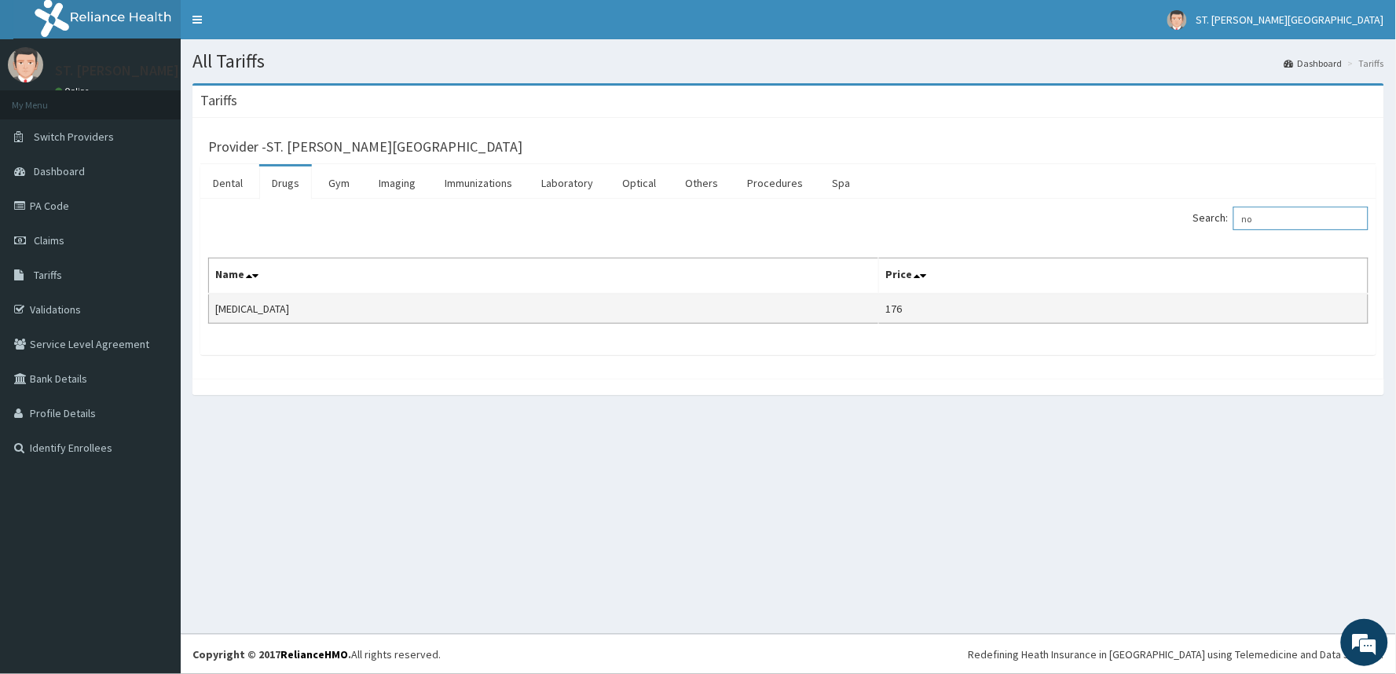
type input "n"
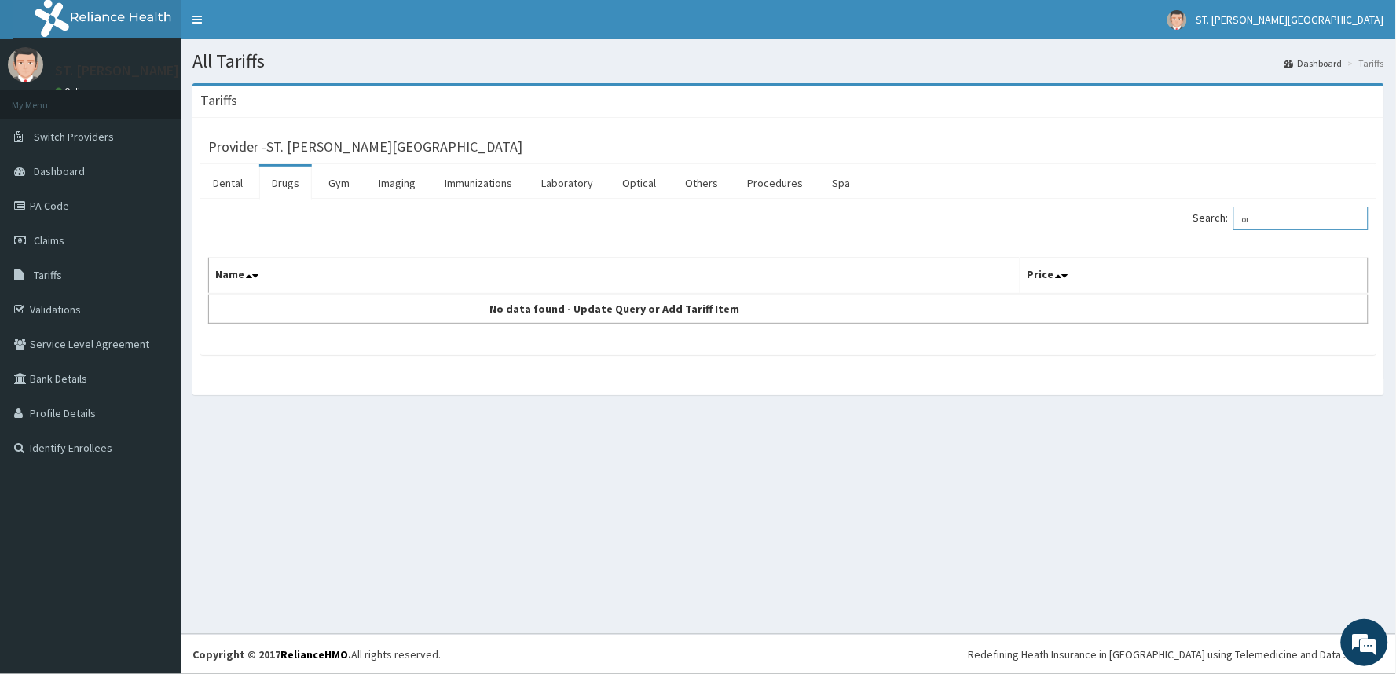
type input "o"
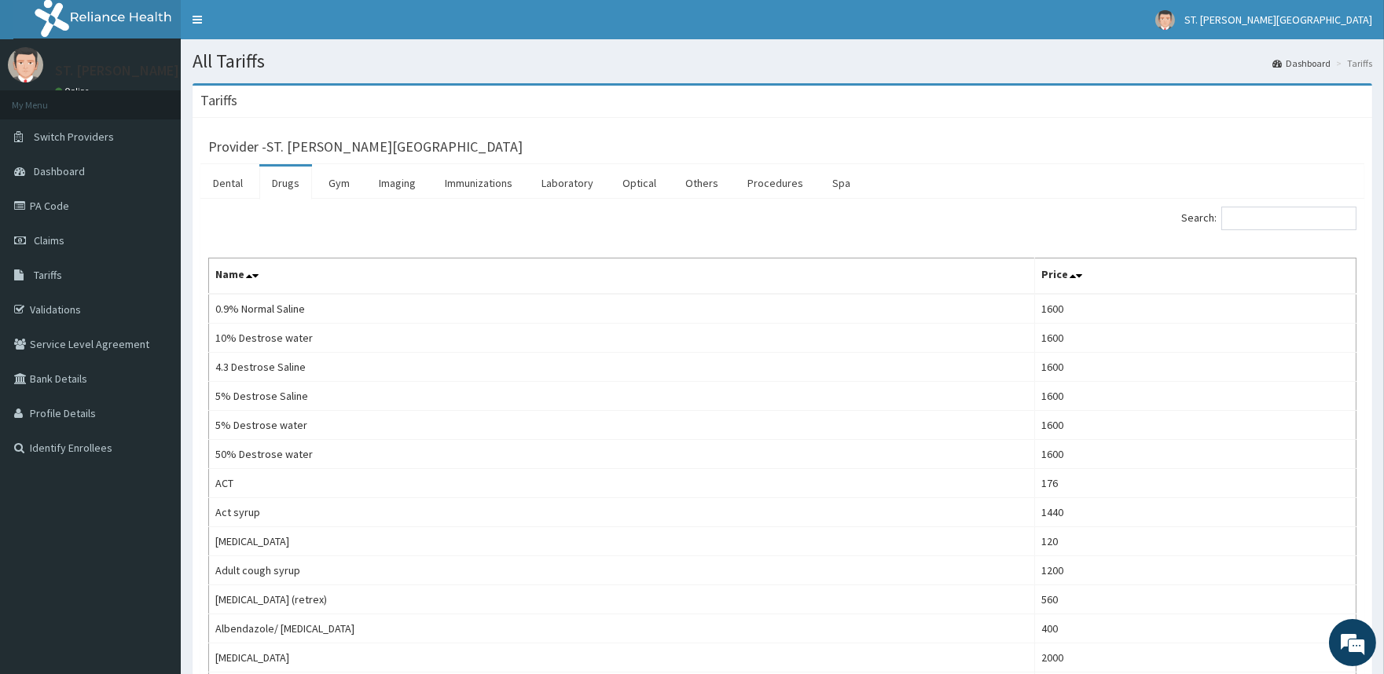
click at [1175, 61] on h1 "All Tariffs" at bounding box center [782, 61] width 1179 height 20
click at [1172, 64] on h1 "All Tariffs" at bounding box center [782, 61] width 1179 height 20
click at [1169, 64] on h1 "All Tariffs" at bounding box center [782, 61] width 1179 height 20
